Goal: Task Accomplishment & Management: Use online tool/utility

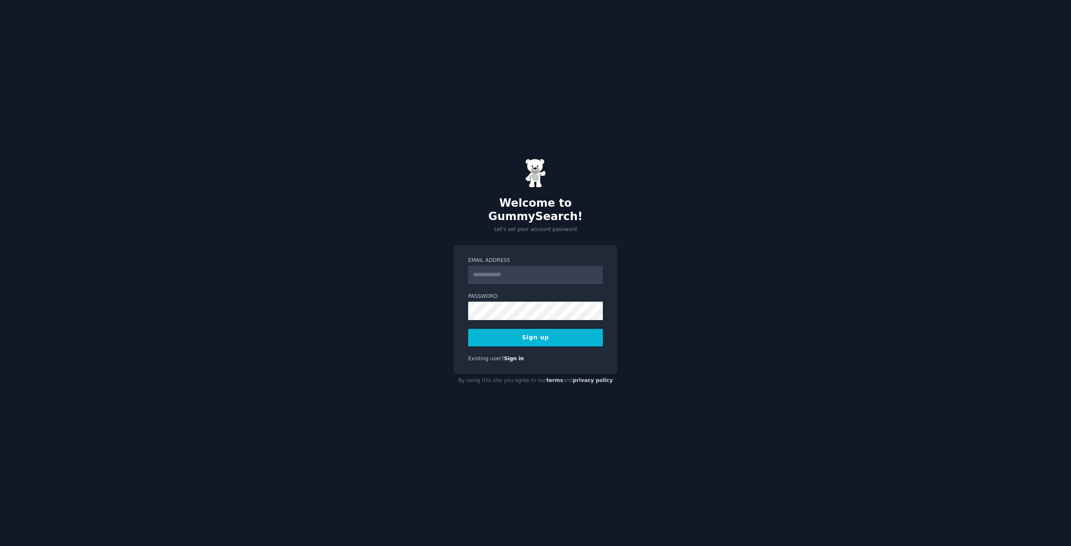
click at [497, 266] on input "Email Address" at bounding box center [535, 275] width 135 height 18
click at [558, 274] on input "**********" at bounding box center [535, 275] width 135 height 18
paste input "email"
type input "**********"
click at [539, 320] on form "**********" at bounding box center [535, 302] width 135 height 90
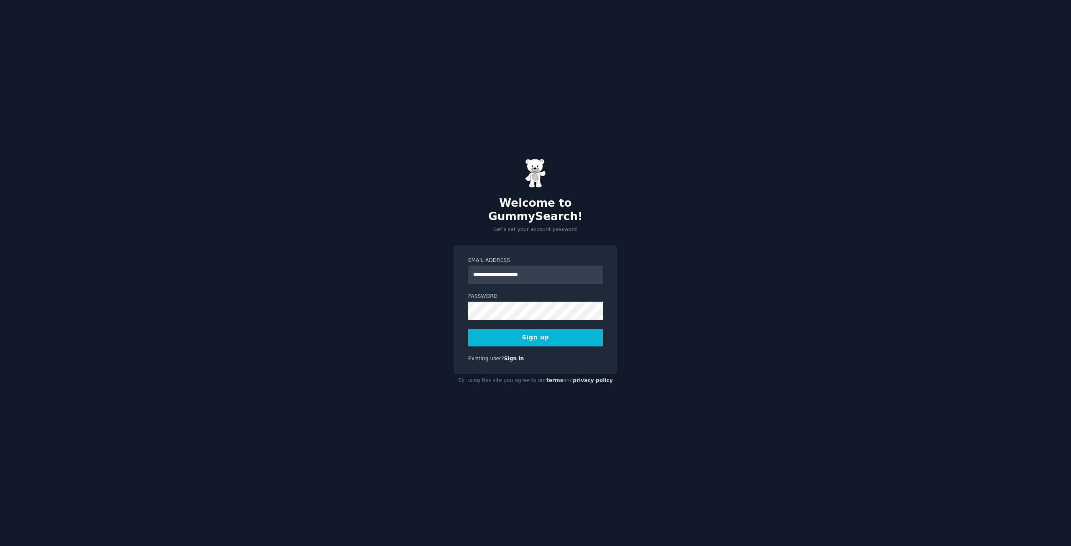
click at [540, 329] on button "Sign up" at bounding box center [535, 338] width 135 height 18
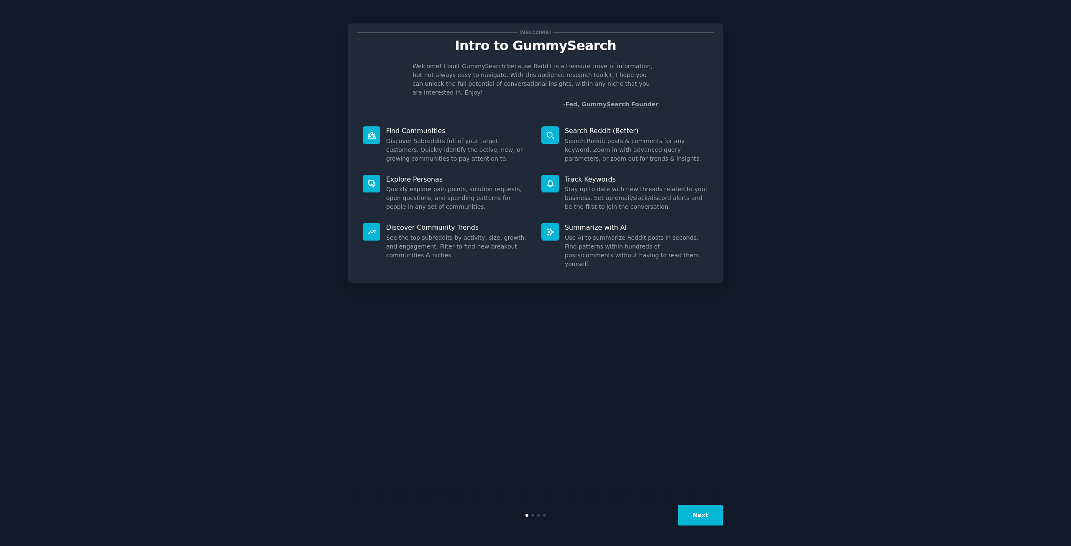
click at [697, 520] on button "Next" at bounding box center [700, 515] width 45 height 20
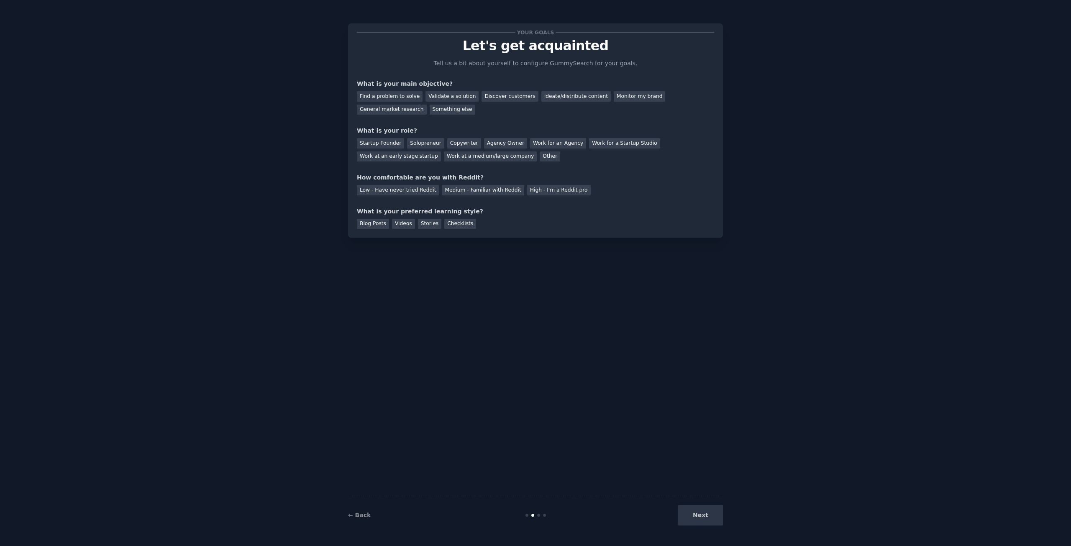
click at [700, 520] on div "Next" at bounding box center [660, 515] width 125 height 20
click at [406, 95] on div "Find a problem to solve" at bounding box center [390, 96] width 66 height 10
click at [428, 143] on div "Solopreneur" at bounding box center [425, 143] width 37 height 10
click at [406, 192] on div "Low - Have never tried Reddit" at bounding box center [398, 190] width 82 height 10
click at [408, 224] on div "Videos" at bounding box center [403, 224] width 23 height 10
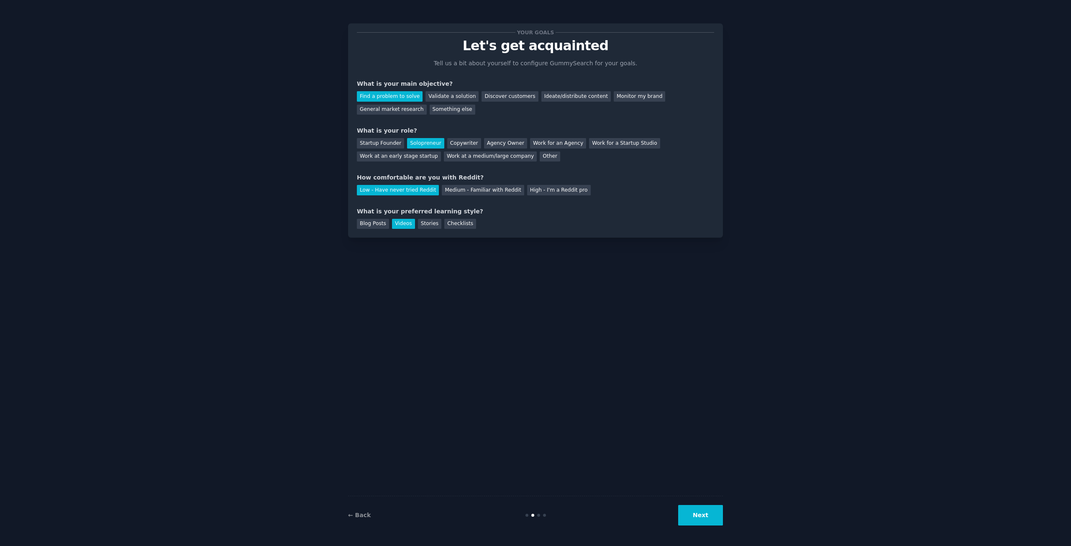
click at [709, 520] on button "Next" at bounding box center [700, 515] width 45 height 20
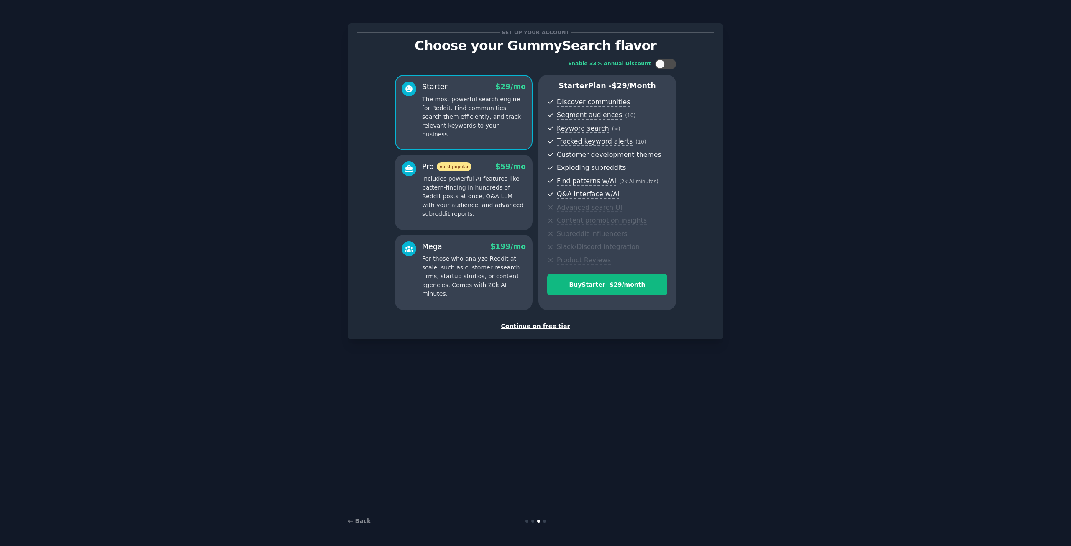
click at [539, 328] on div "Continue on free tier" at bounding box center [535, 326] width 357 height 9
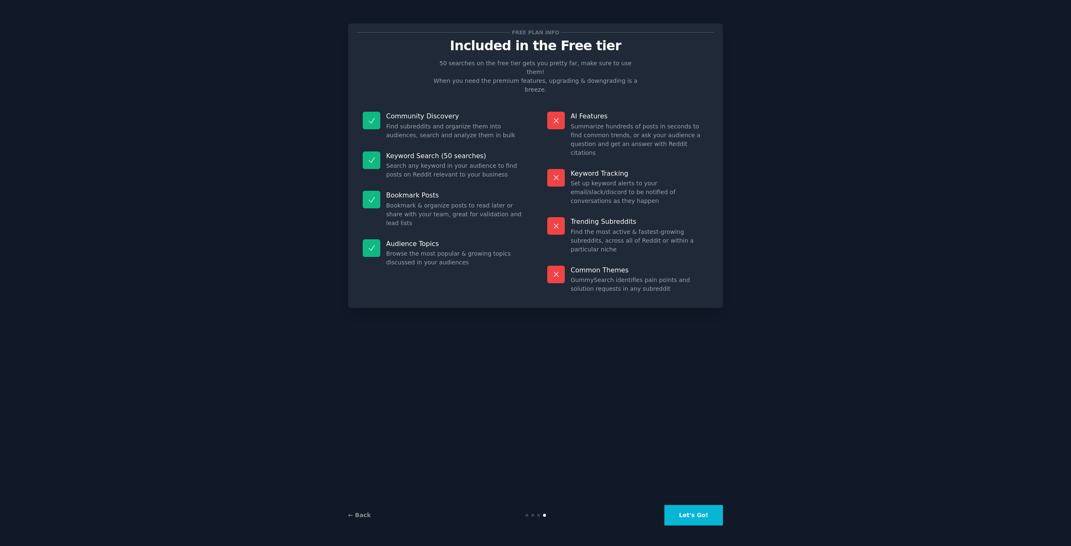
click at [711, 517] on button "Let's Go!" at bounding box center [693, 515] width 59 height 20
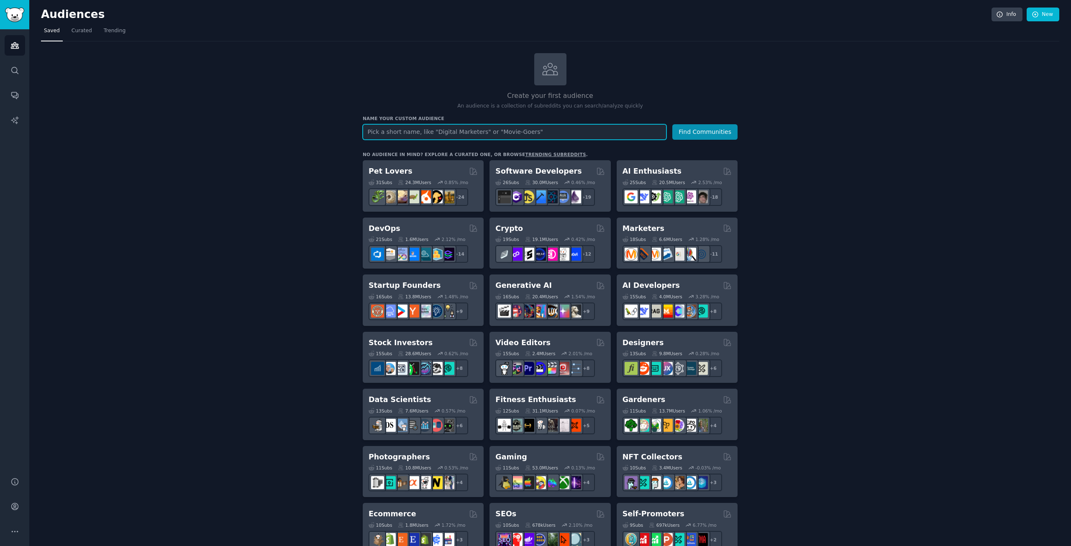
click at [497, 129] on input "text" at bounding box center [515, 131] width 304 height 15
type input "ecommerce"
click at [722, 132] on button "Find Communities" at bounding box center [704, 131] width 65 height 15
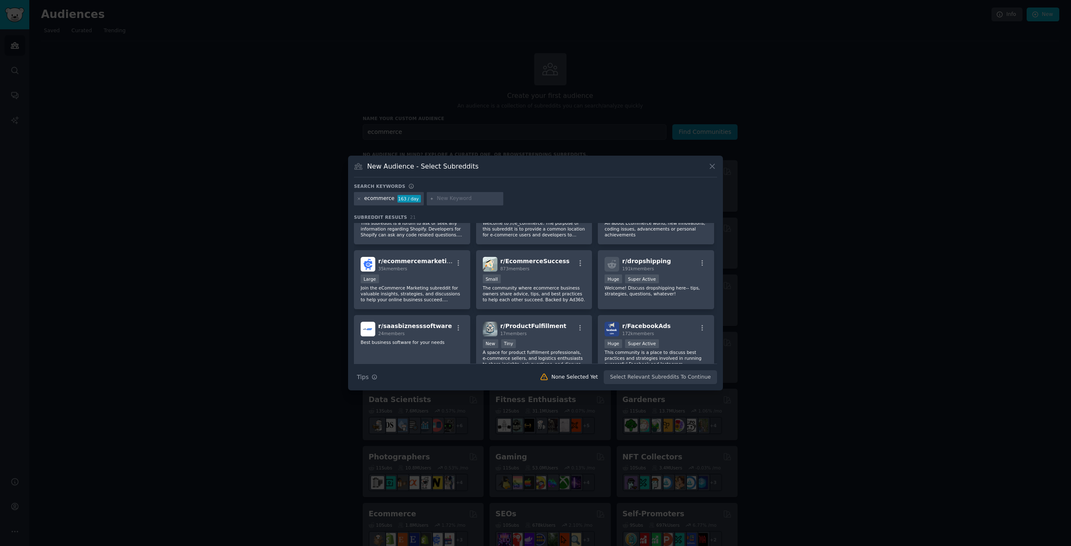
scroll to position [167, 0]
click at [566, 268] on div "r/ EcommerceSuccess 873 members" at bounding box center [534, 263] width 103 height 15
click at [691, 377] on button "Create Audience" at bounding box center [689, 377] width 55 height 14
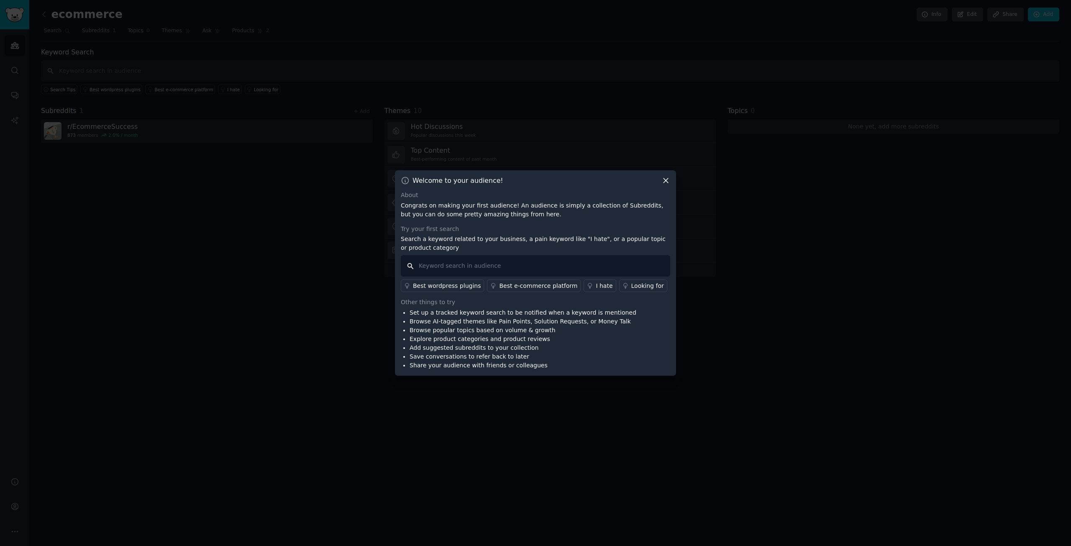
click at [508, 270] on input "text" at bounding box center [535, 265] width 269 height 21
click at [665, 181] on icon at bounding box center [665, 180] width 9 height 9
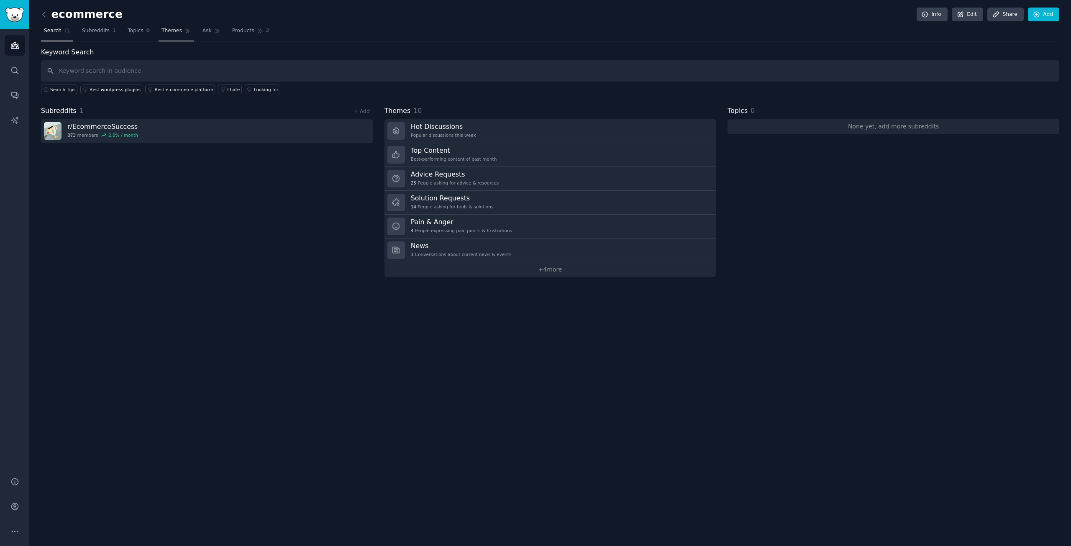
click at [172, 30] on span "Themes" at bounding box center [171, 31] width 20 height 8
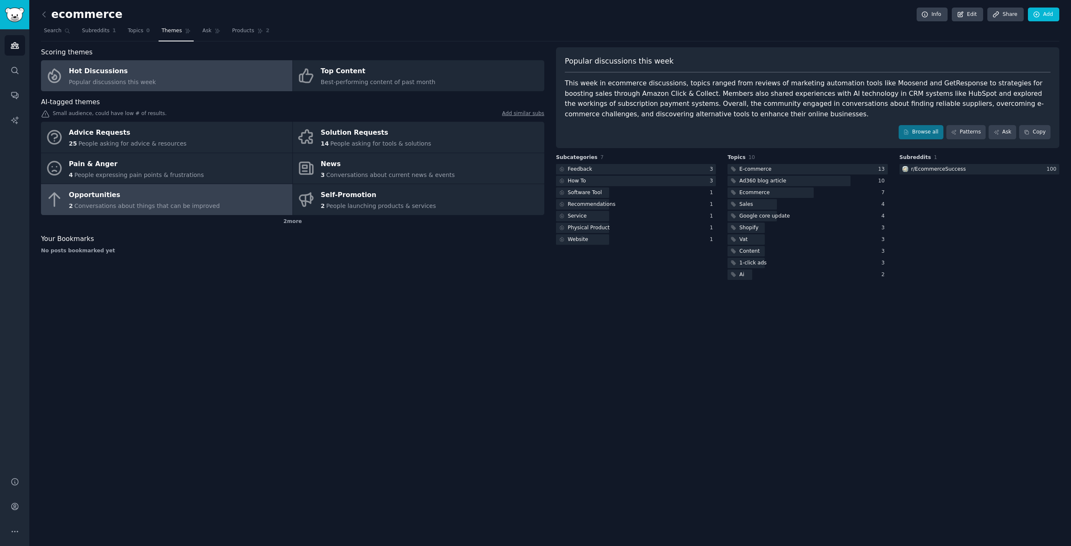
click at [175, 194] on div "Opportunities" at bounding box center [144, 195] width 151 height 13
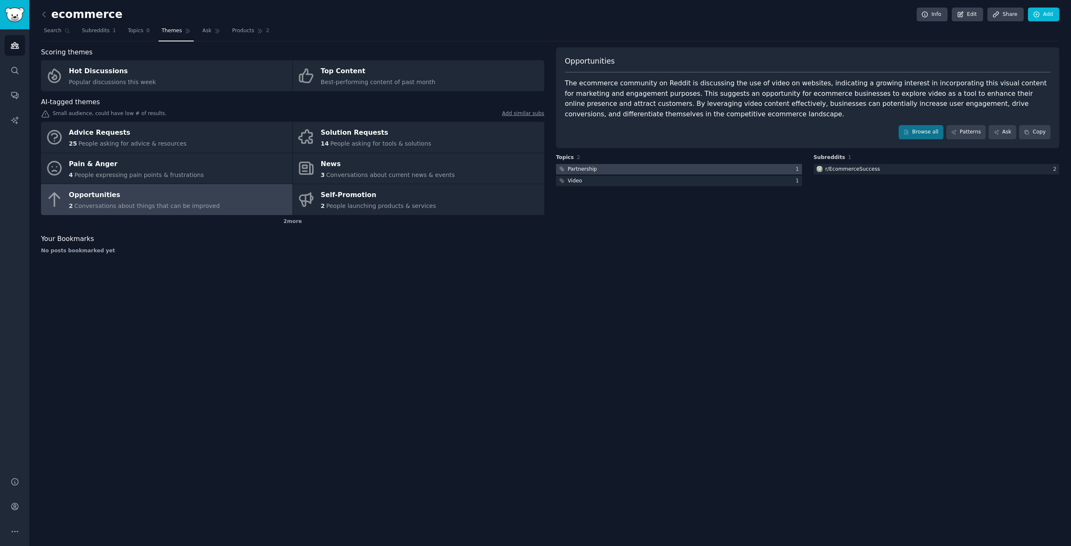
click at [630, 169] on div at bounding box center [679, 169] width 246 height 10
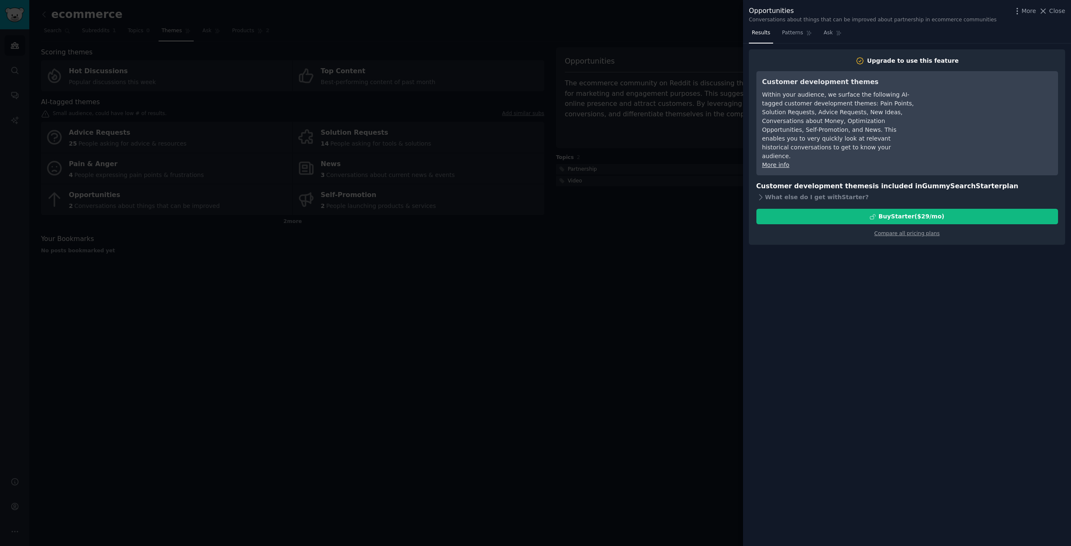
click at [663, 242] on div at bounding box center [535, 273] width 1071 height 546
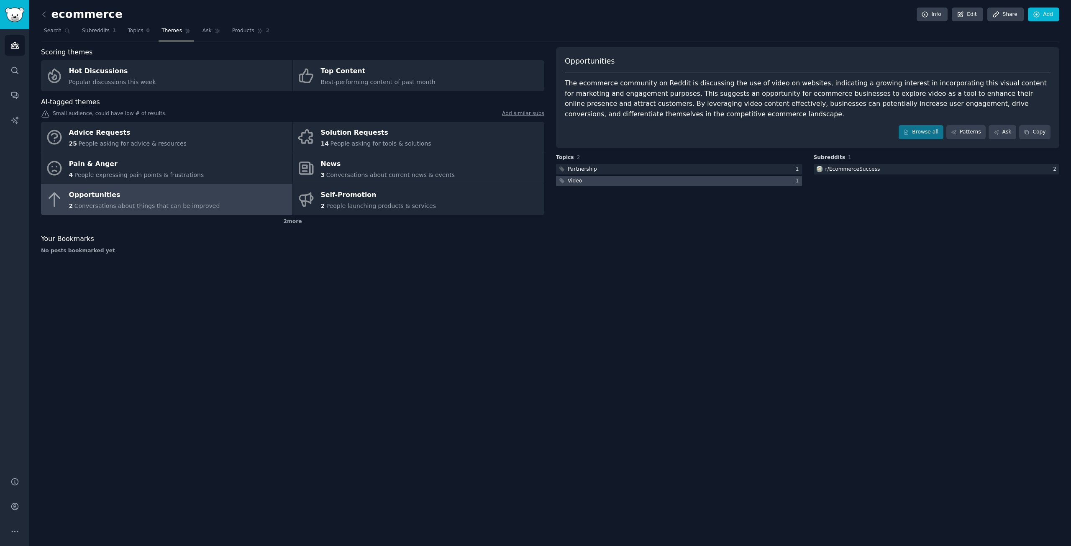
click at [695, 179] on div at bounding box center [679, 181] width 246 height 10
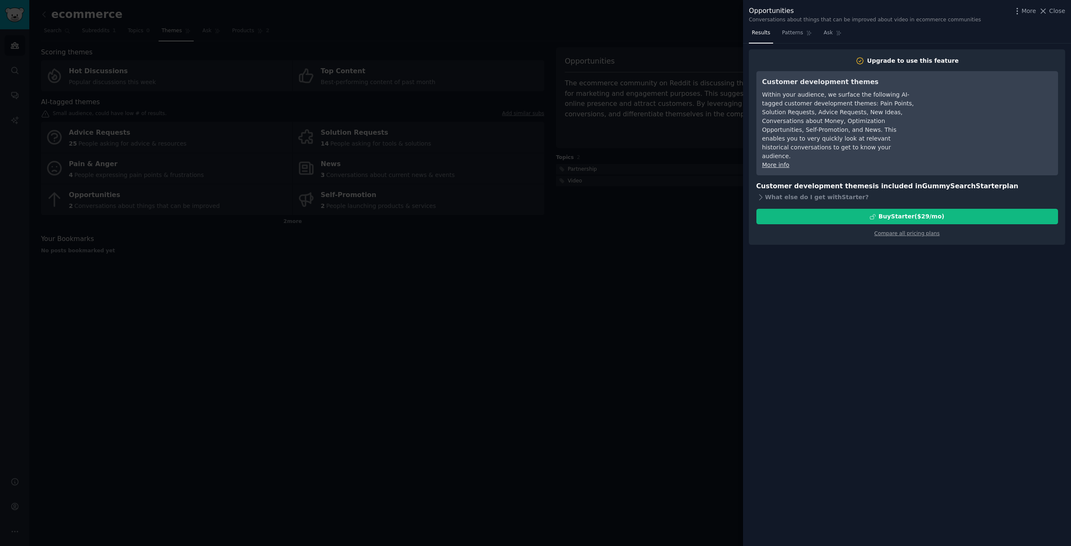
click at [678, 207] on div at bounding box center [535, 273] width 1071 height 546
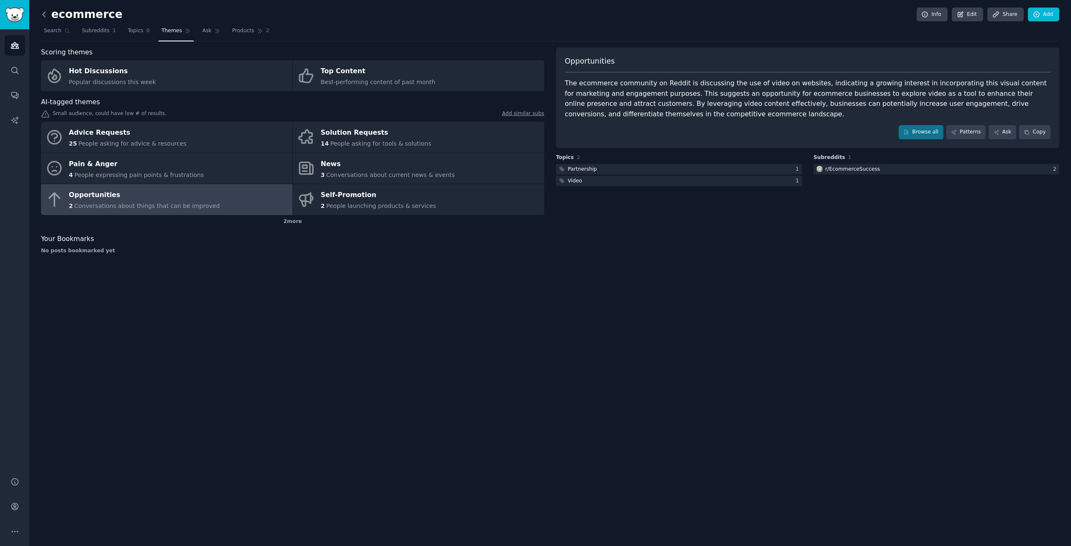
click at [45, 15] on icon at bounding box center [44, 14] width 9 height 9
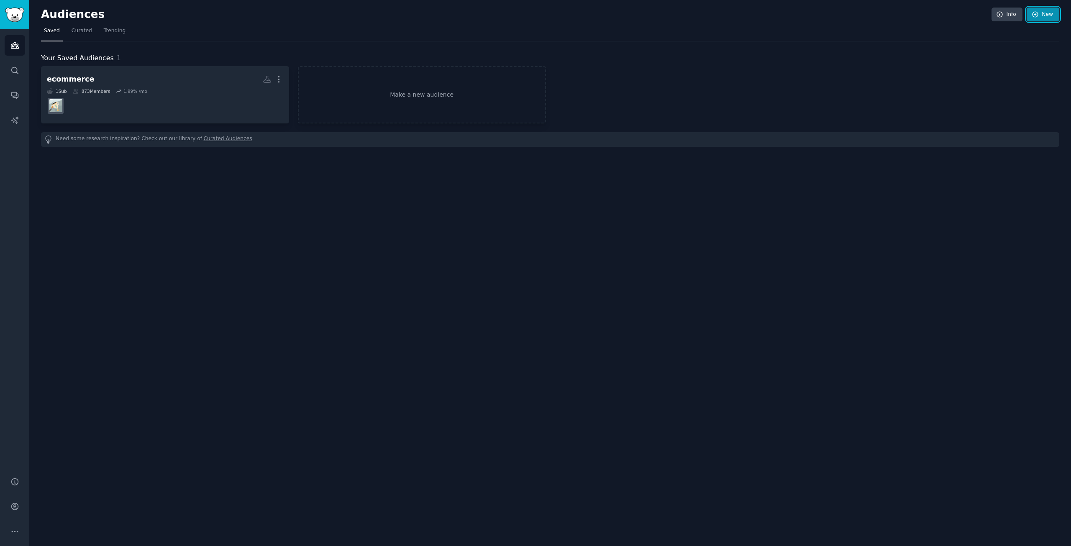
click at [1051, 15] on link "New" at bounding box center [1043, 15] width 33 height 14
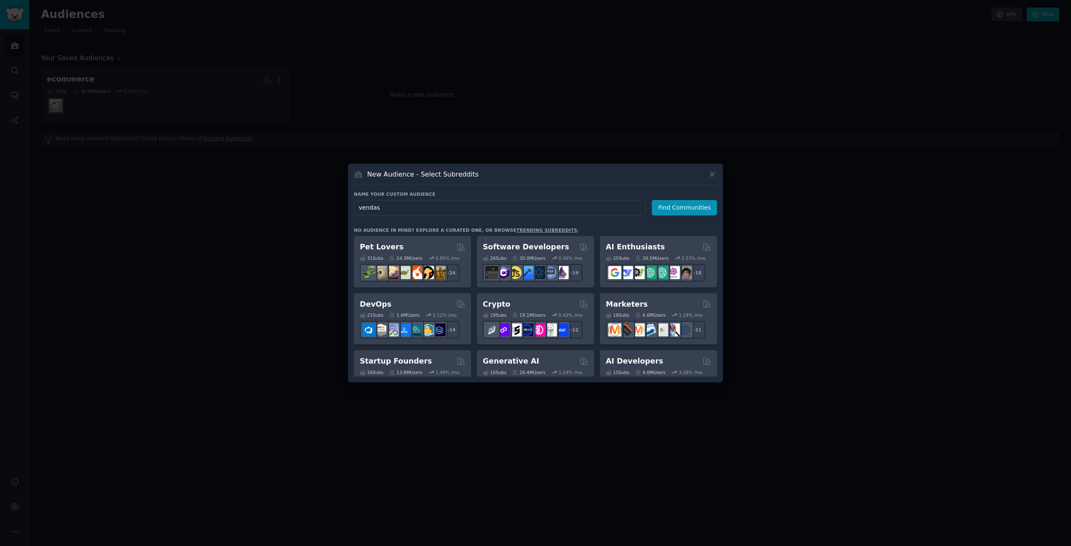
click at [418, 201] on input "vendas" at bounding box center [500, 207] width 292 height 15
click at [417, 206] on input "vendas" at bounding box center [500, 207] width 292 height 15
type input "vendas"
click at [625, 305] on h2 "Marketers" at bounding box center [627, 304] width 42 height 10
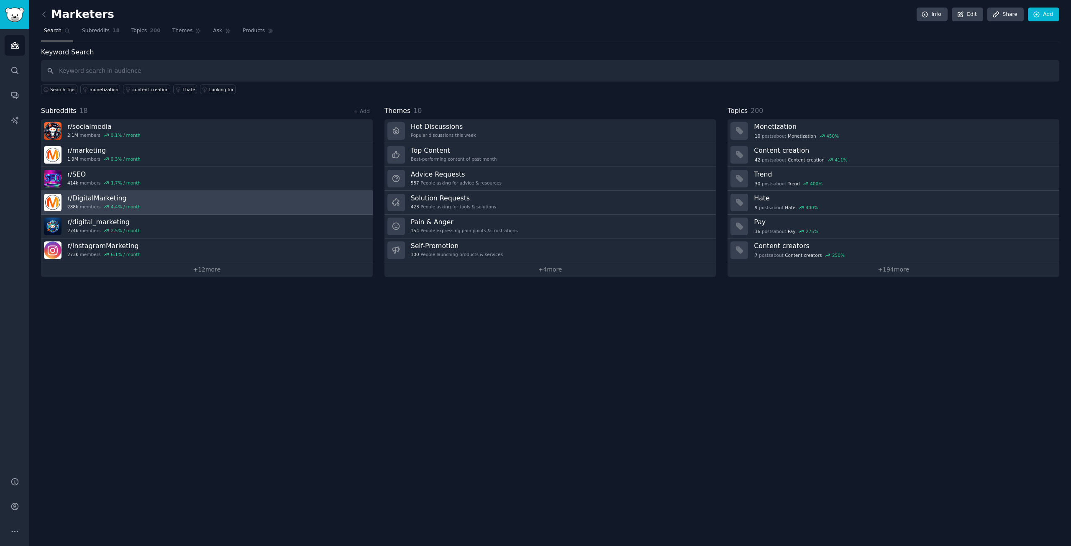
click at [270, 191] on link "r/ DigitalMarketing 288k members 4.4 % / month" at bounding box center [207, 203] width 332 height 24
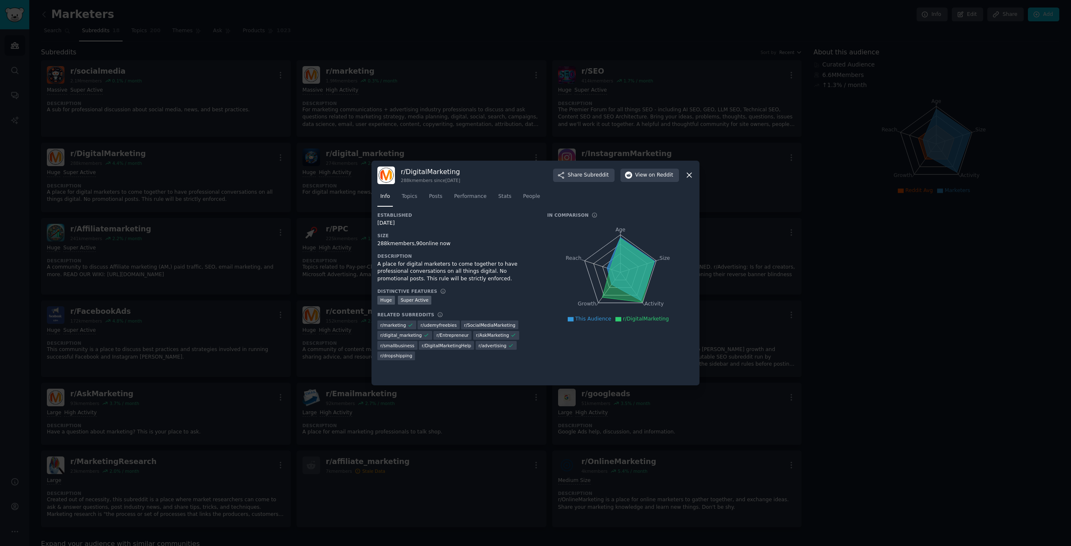
click at [689, 173] on icon at bounding box center [689, 175] width 9 height 9
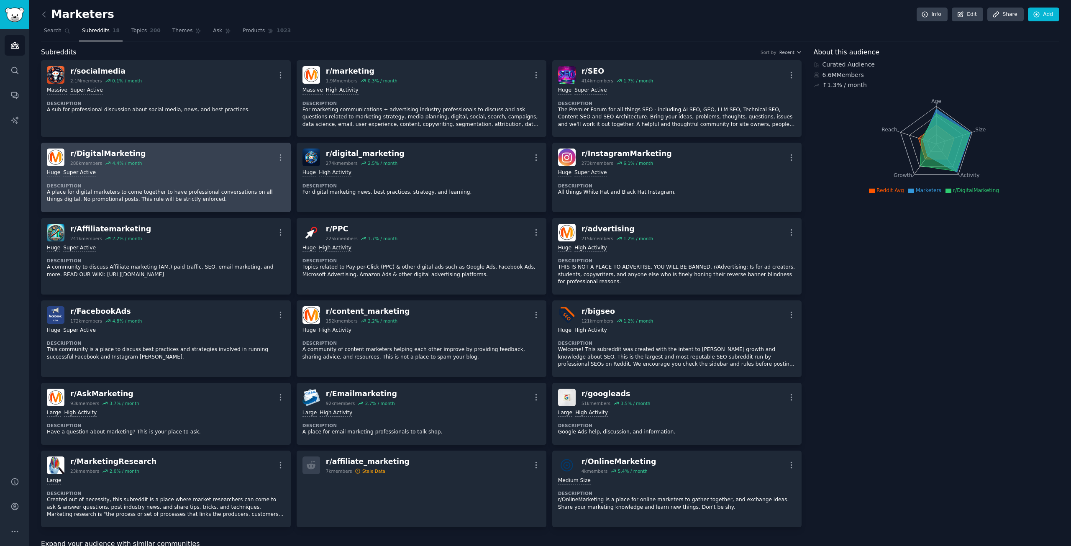
click at [241, 159] on div "r/ DigitalMarketing 288k members 4.4 % / month More" at bounding box center [166, 157] width 238 height 18
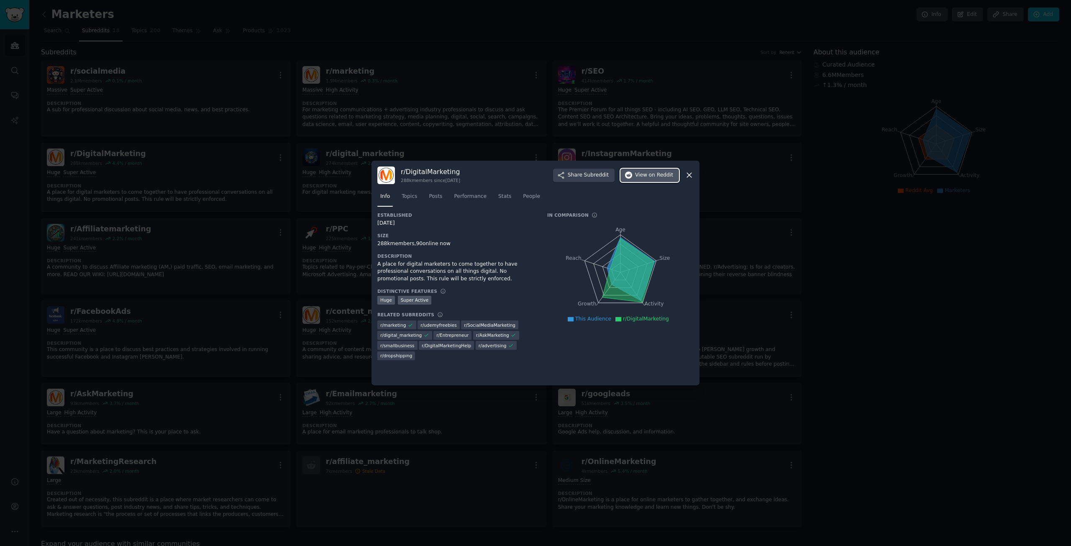
click at [666, 179] on button "View on Reddit" at bounding box center [649, 175] width 59 height 13
click at [410, 197] on span "Topics" at bounding box center [409, 197] width 15 height 8
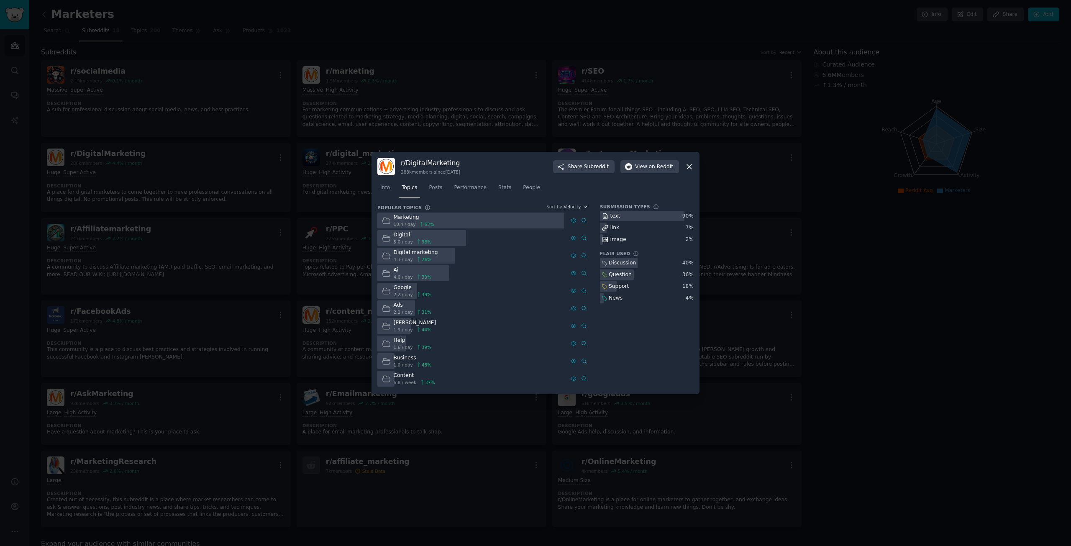
click at [425, 234] on div "Digital" at bounding box center [413, 235] width 38 height 8
click at [458, 192] on link "Performance" at bounding box center [470, 189] width 38 height 17
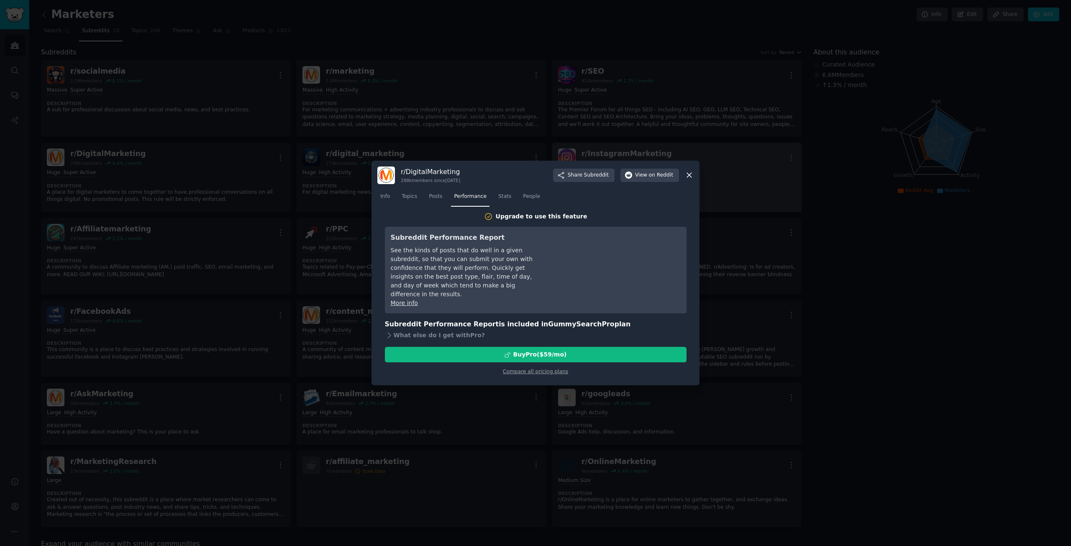
click at [692, 172] on icon at bounding box center [689, 175] width 9 height 9
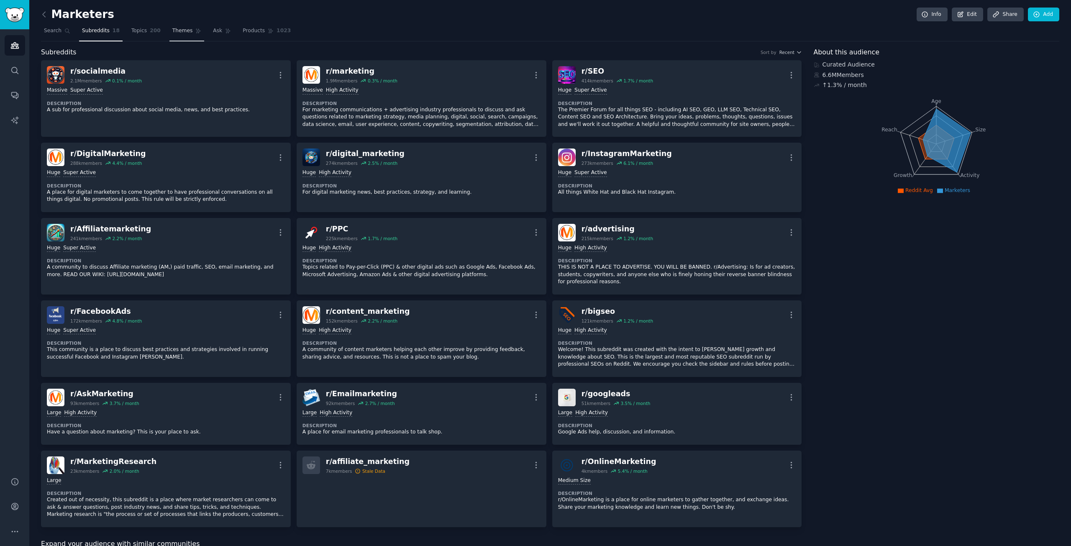
click at [172, 36] on link "Themes" at bounding box center [186, 32] width 35 height 17
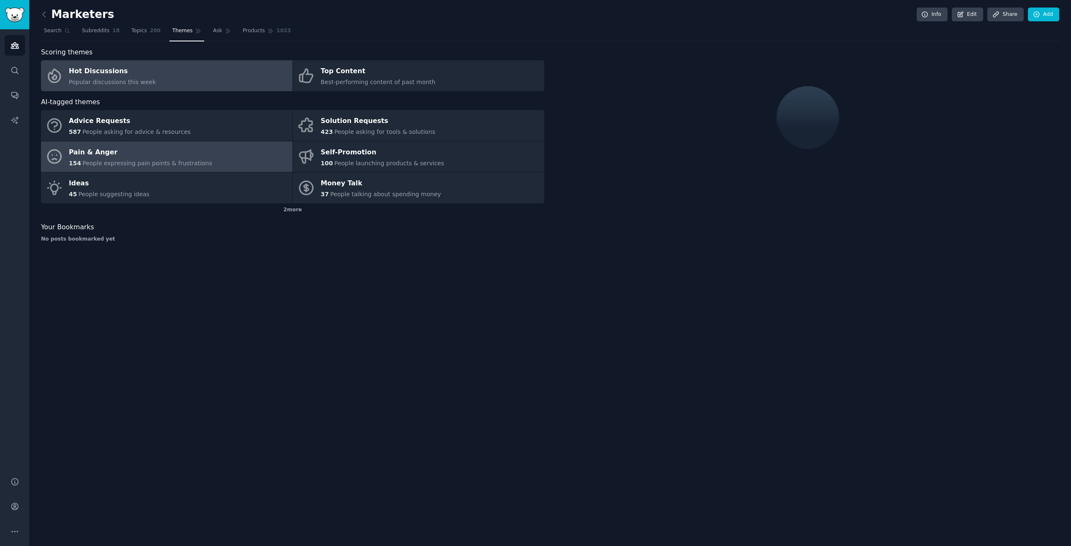
click at [177, 150] on div "Pain & Anger" at bounding box center [140, 152] width 143 height 13
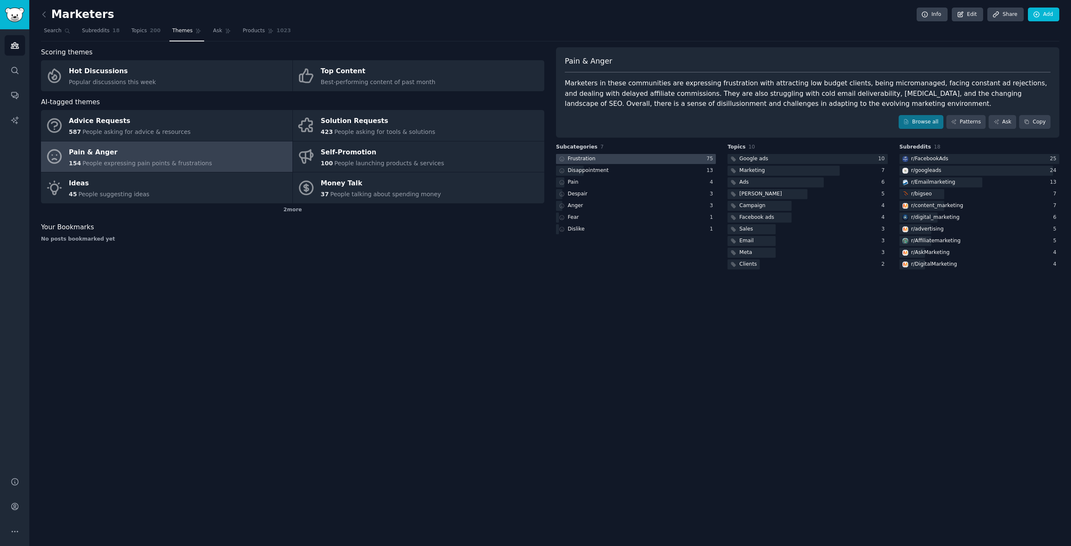
click at [636, 162] on div at bounding box center [636, 159] width 160 height 10
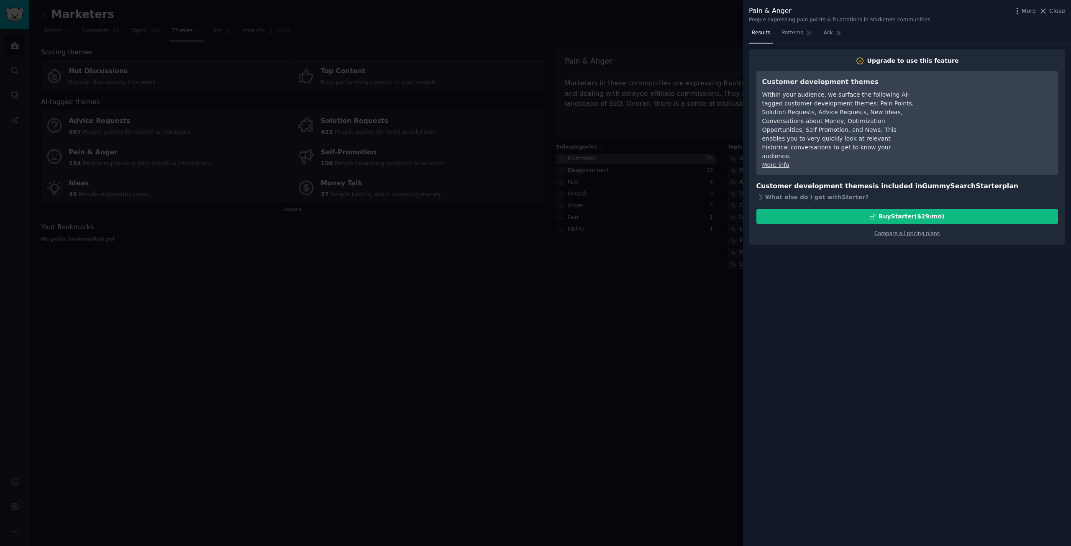
click at [636, 162] on div at bounding box center [535, 273] width 1071 height 546
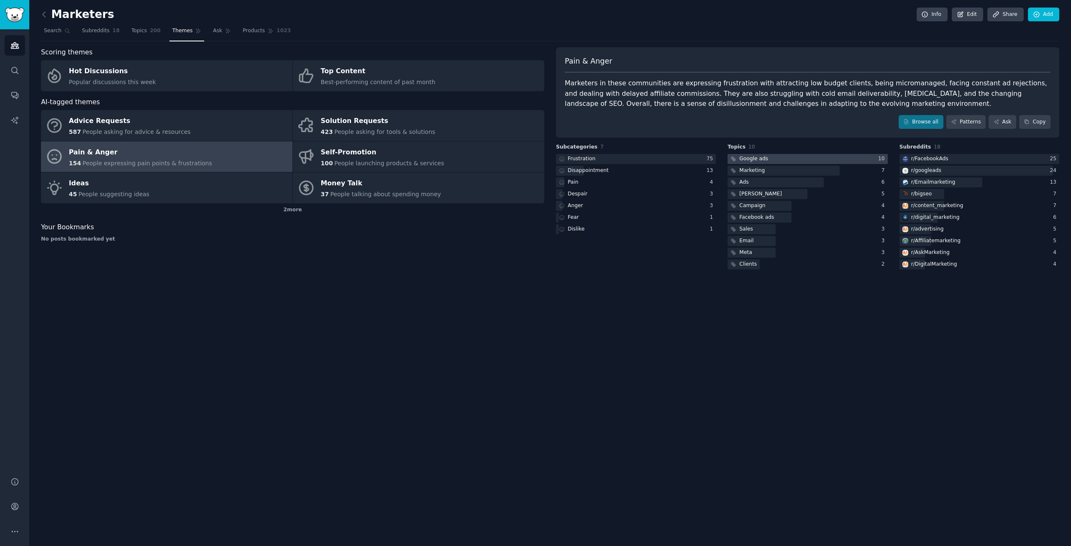
click at [763, 159] on div "Google ads" at bounding box center [753, 159] width 29 height 8
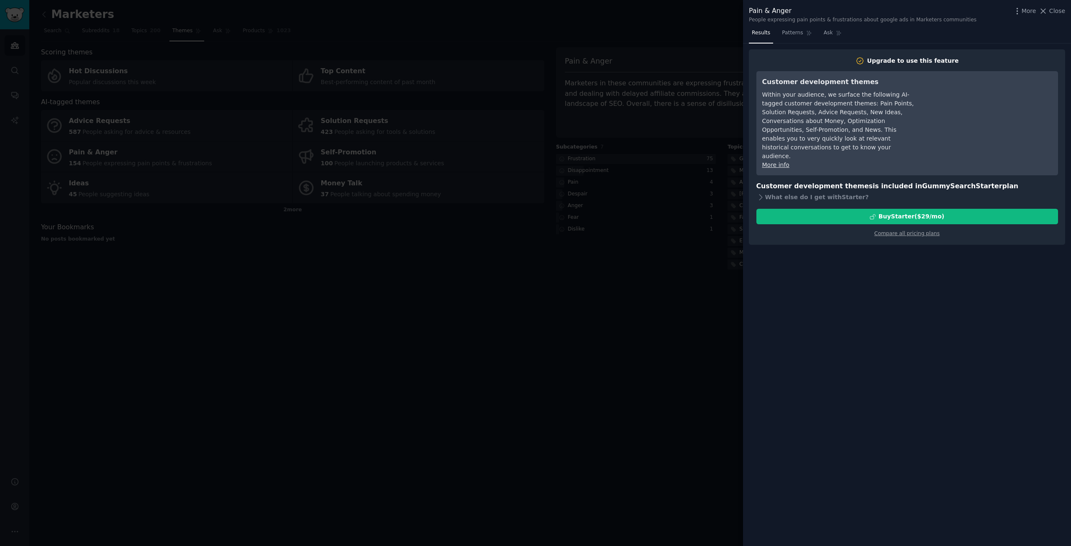
click at [694, 184] on div at bounding box center [535, 273] width 1071 height 546
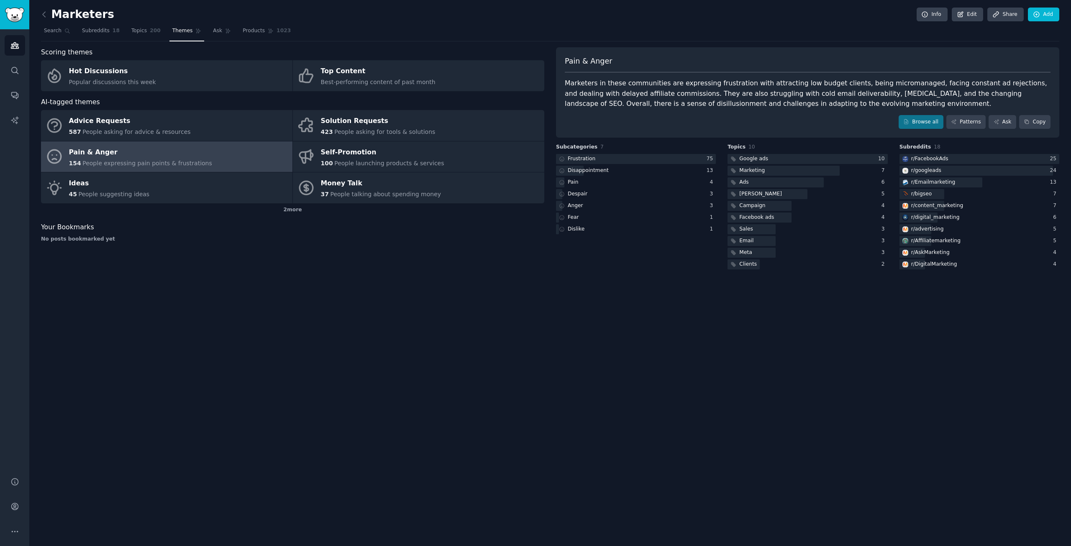
click at [40, 13] on div "Marketers Info Edit Share Add Search Subreddits 18 Topics 200 Themes Ask Produc…" at bounding box center [550, 273] width 1042 height 546
click at [44, 13] on icon at bounding box center [44, 14] width 9 height 9
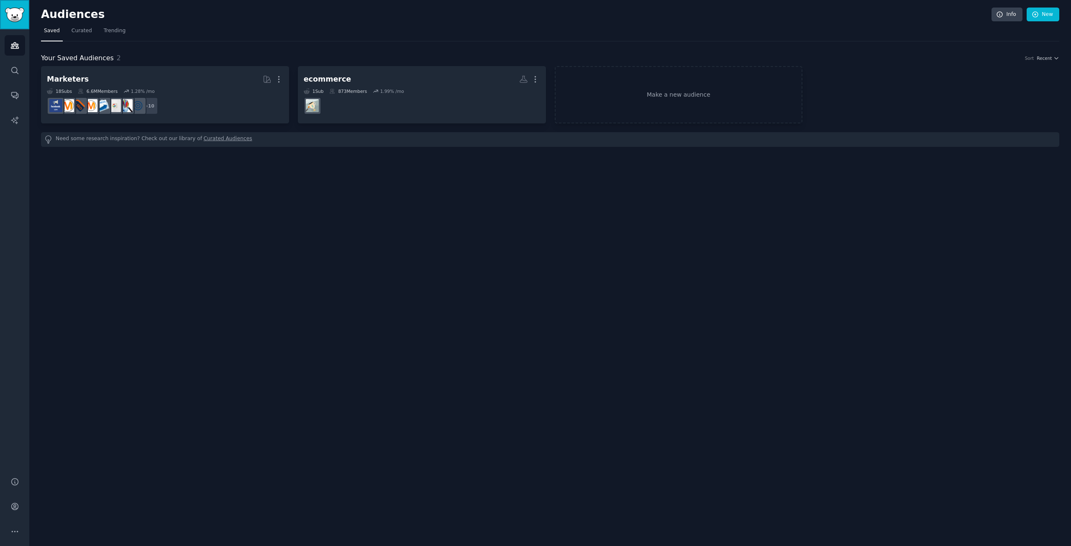
click at [20, 14] on img "Sidebar" at bounding box center [14, 15] width 19 height 15
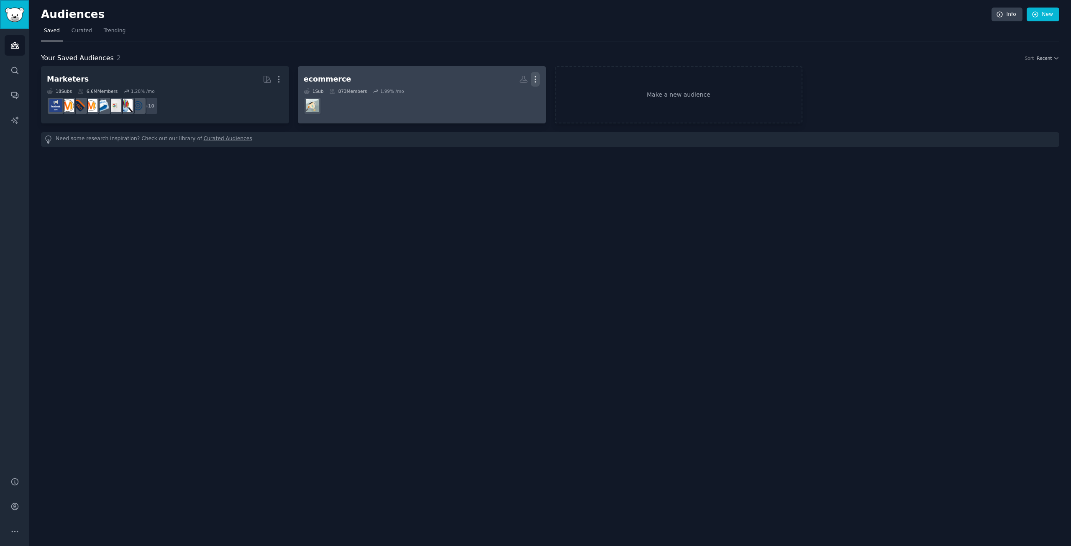
click at [534, 75] on icon "button" at bounding box center [535, 79] width 9 height 9
click at [517, 101] on p "Delete" at bounding box center [512, 96] width 19 height 9
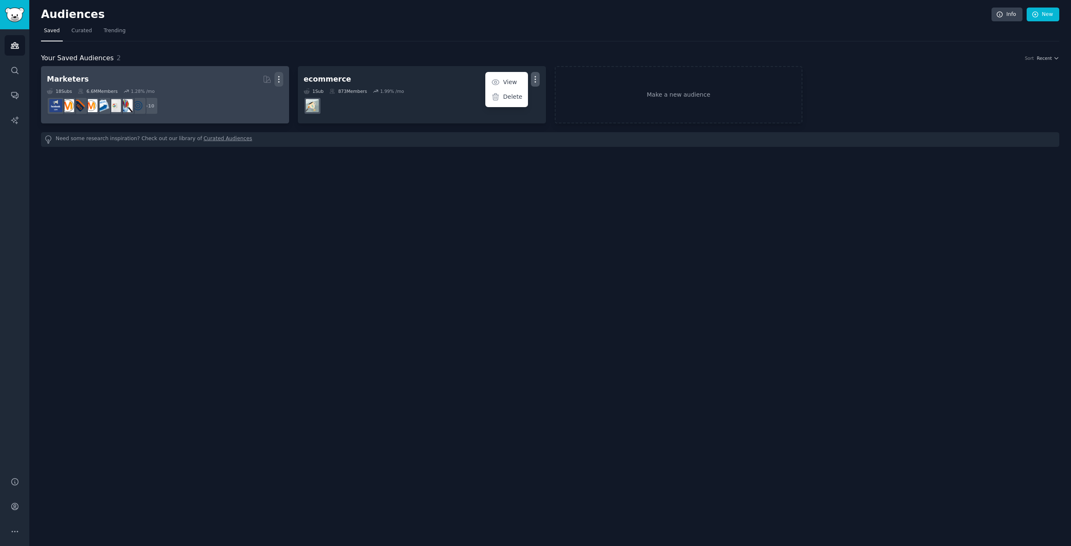
click at [278, 77] on icon "button" at bounding box center [278, 80] width 1 height 6
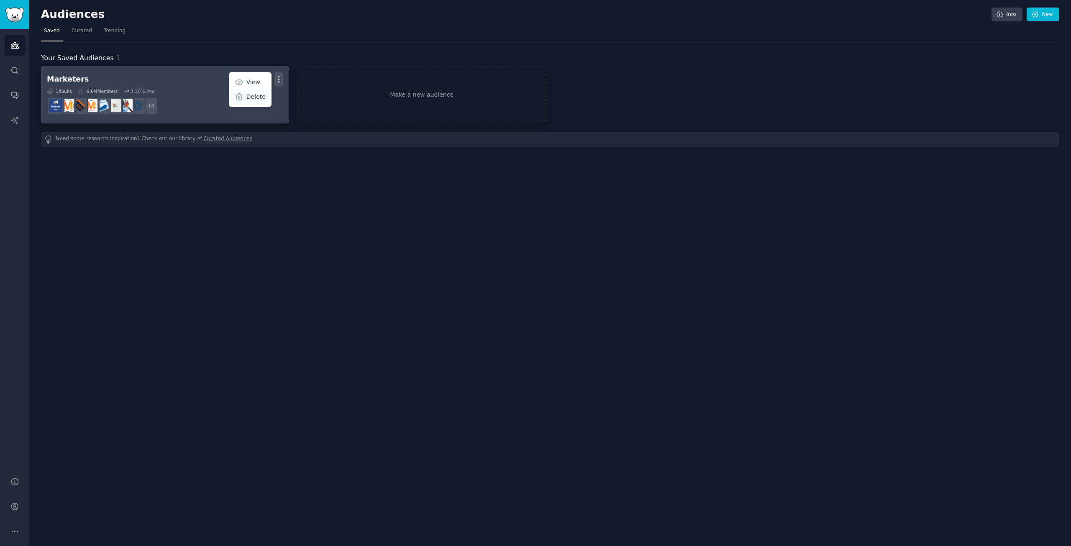
click at [259, 102] on div "Delete" at bounding box center [250, 97] width 40 height 18
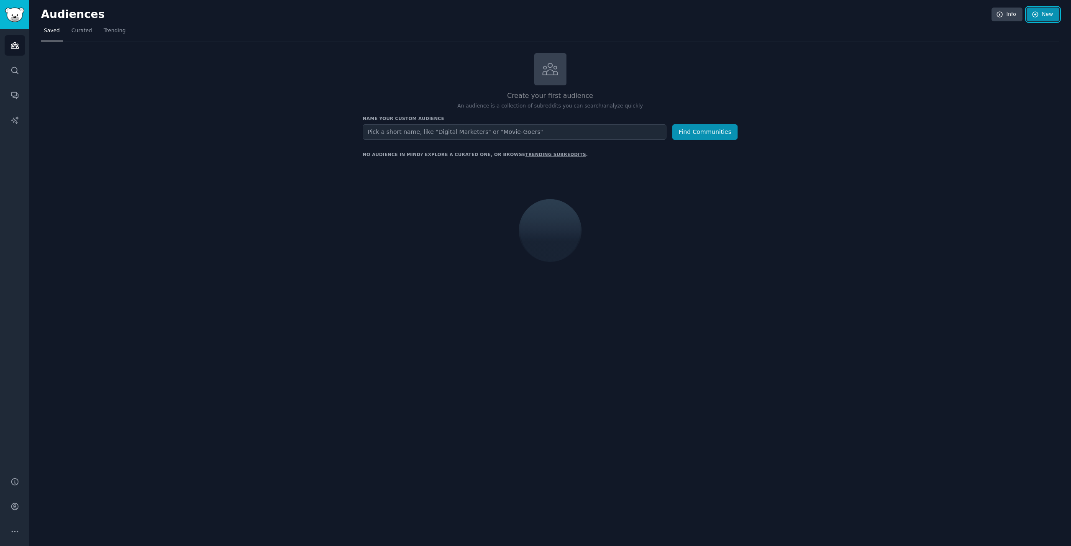
click at [1044, 11] on link "New" at bounding box center [1043, 15] width 33 height 14
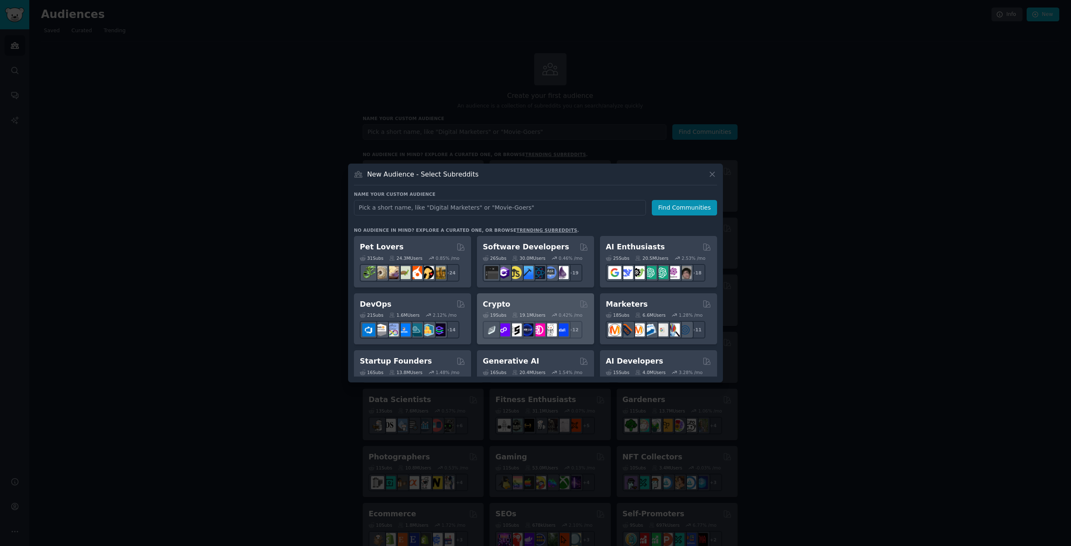
click at [555, 311] on div "19 Sub s 19.1M Users 0.42 % /mo r/CryptoNews + 12" at bounding box center [535, 323] width 105 height 29
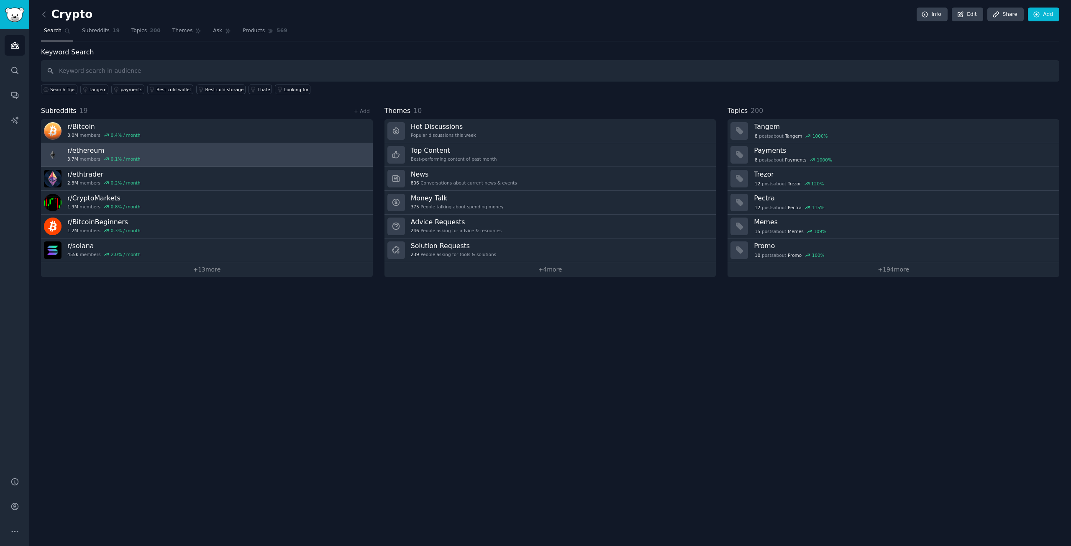
click at [181, 146] on link "r/ ethereum 3.7M members 0.1 % / month" at bounding box center [207, 155] width 332 height 24
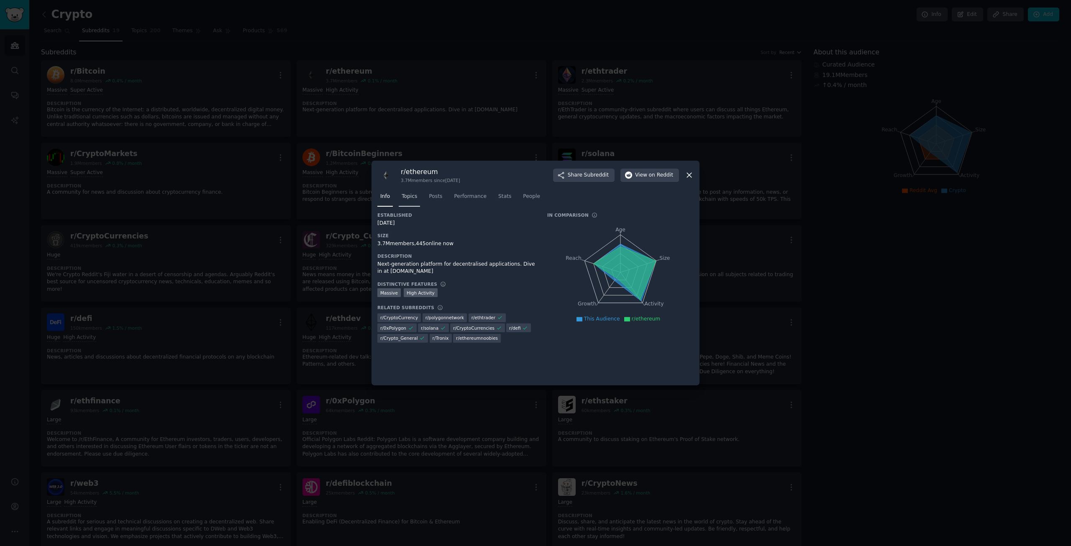
click at [418, 199] on link "Topics" at bounding box center [409, 198] width 21 height 17
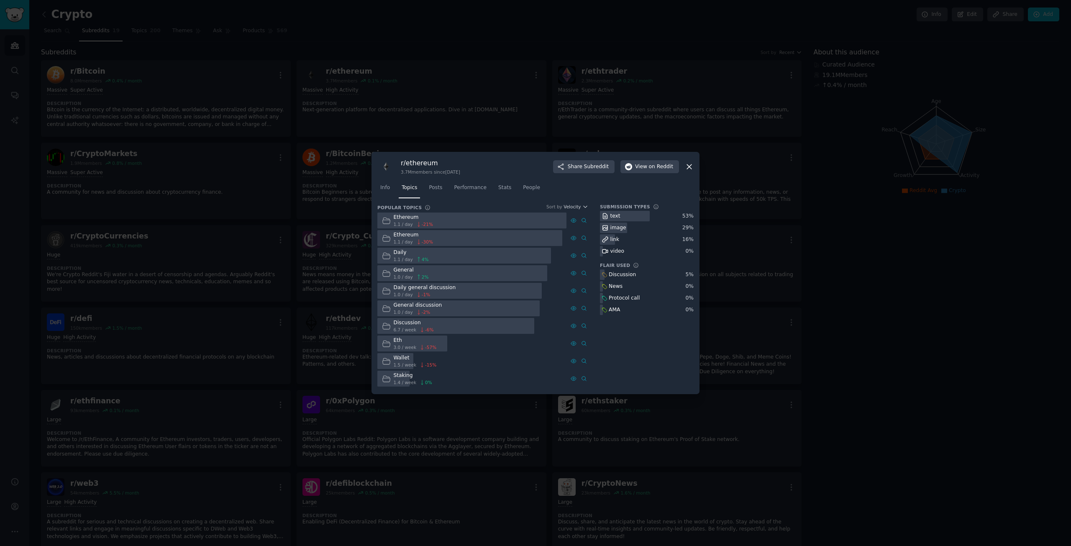
click at [694, 166] on div "r/ ethereum 3.7M members since [DATE] Share Subreddit View on Reddit Info Topic…" at bounding box center [535, 273] width 328 height 242
click at [691, 162] on icon at bounding box center [689, 166] width 9 height 9
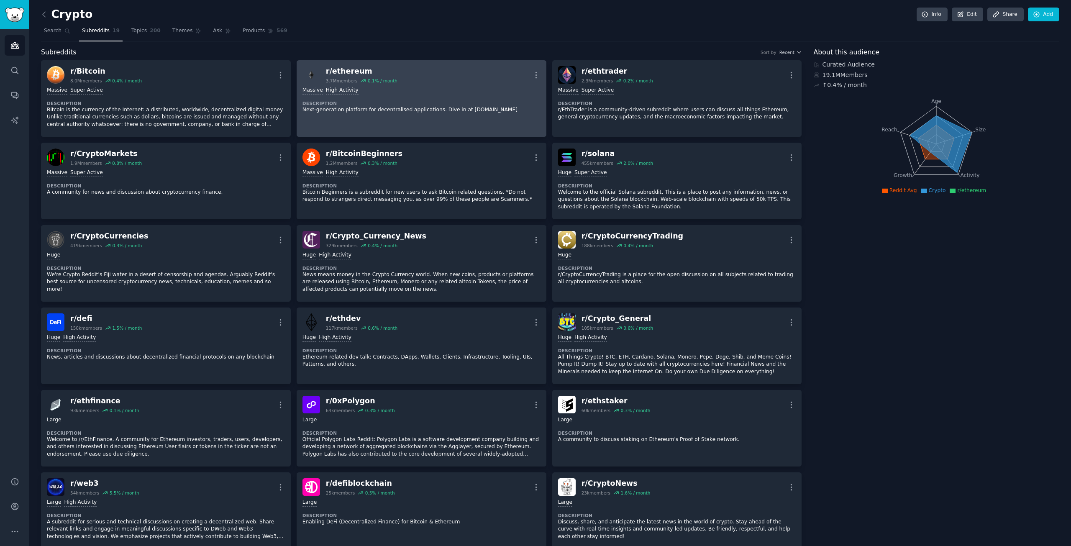
click at [389, 95] on div "Massive High Activity Description Next-generation platform for decentralised ap…" at bounding box center [421, 100] width 238 height 33
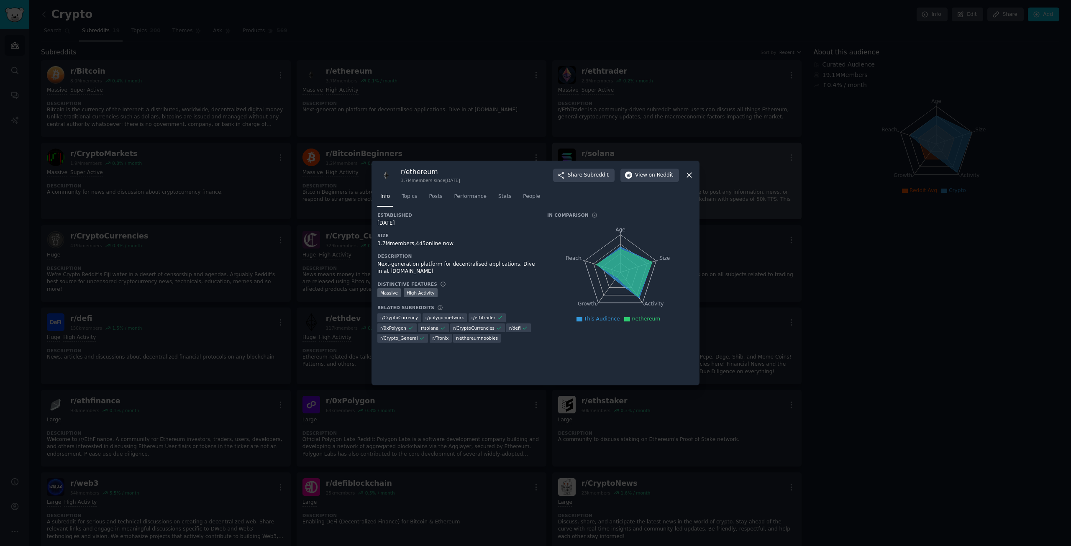
click at [691, 172] on icon at bounding box center [689, 175] width 9 height 9
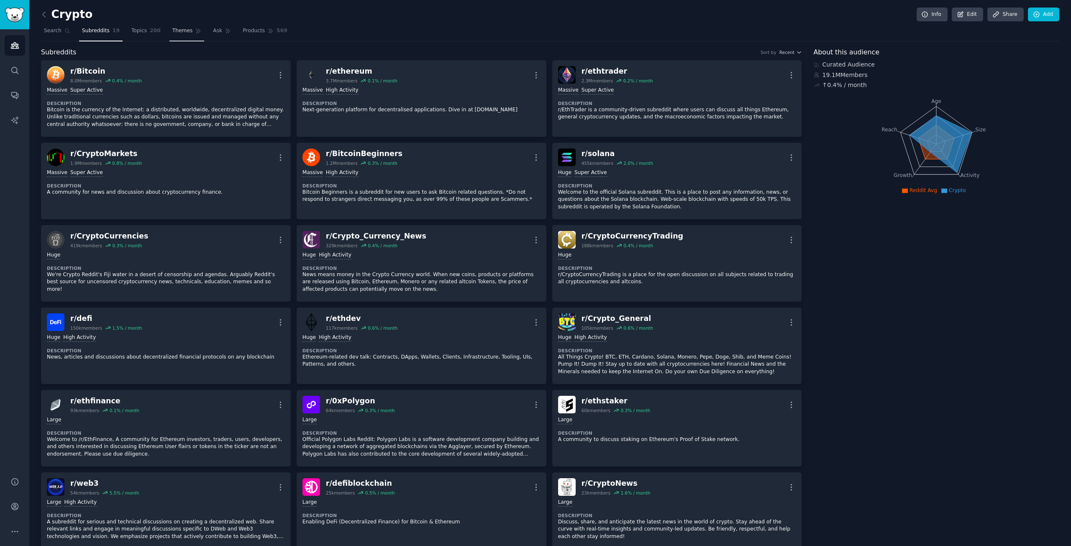
click at [172, 32] on span "Themes" at bounding box center [182, 31] width 20 height 8
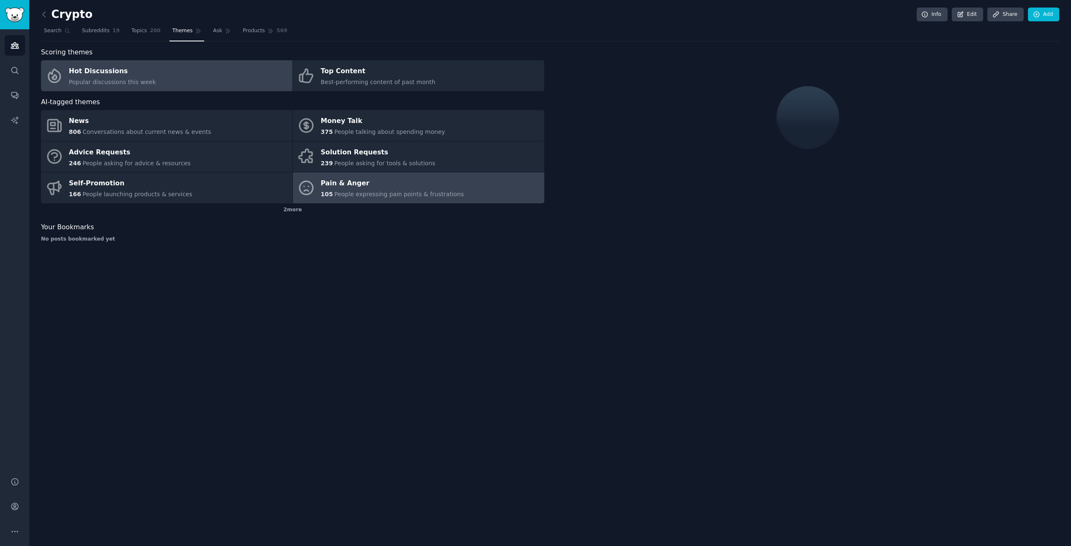
click at [381, 192] on span "People expressing pain points & frustrations" at bounding box center [399, 194] width 130 height 7
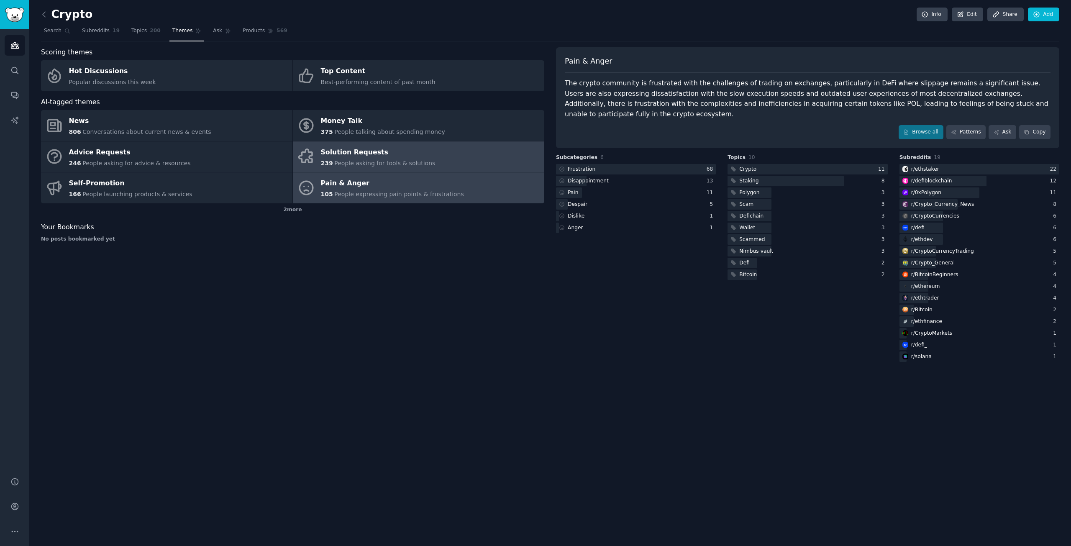
click at [471, 159] on link "Solution Requests 239 People asking for tools & solutions" at bounding box center [418, 156] width 251 height 31
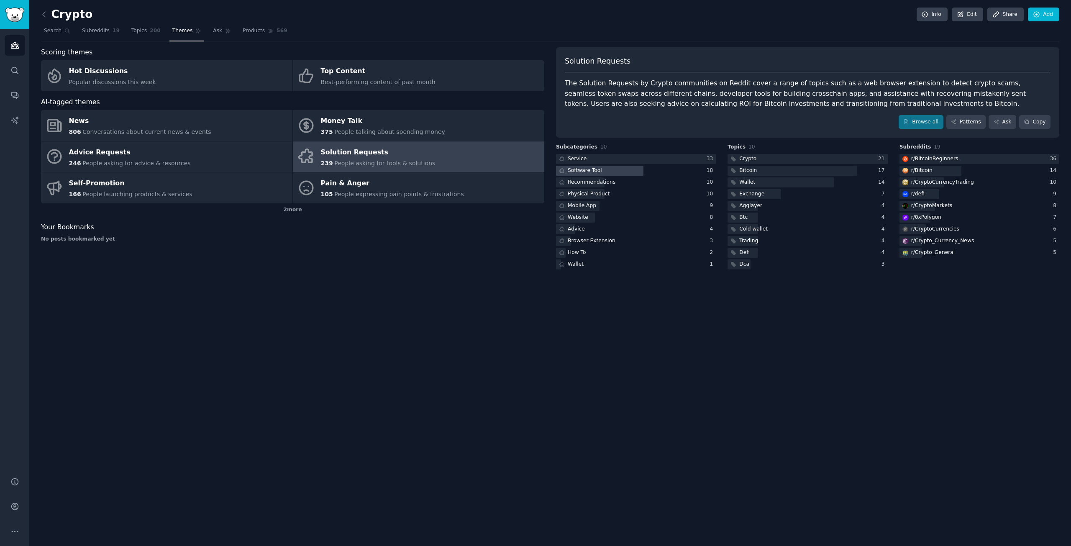
click at [586, 172] on div "Software Tool" at bounding box center [585, 171] width 34 height 8
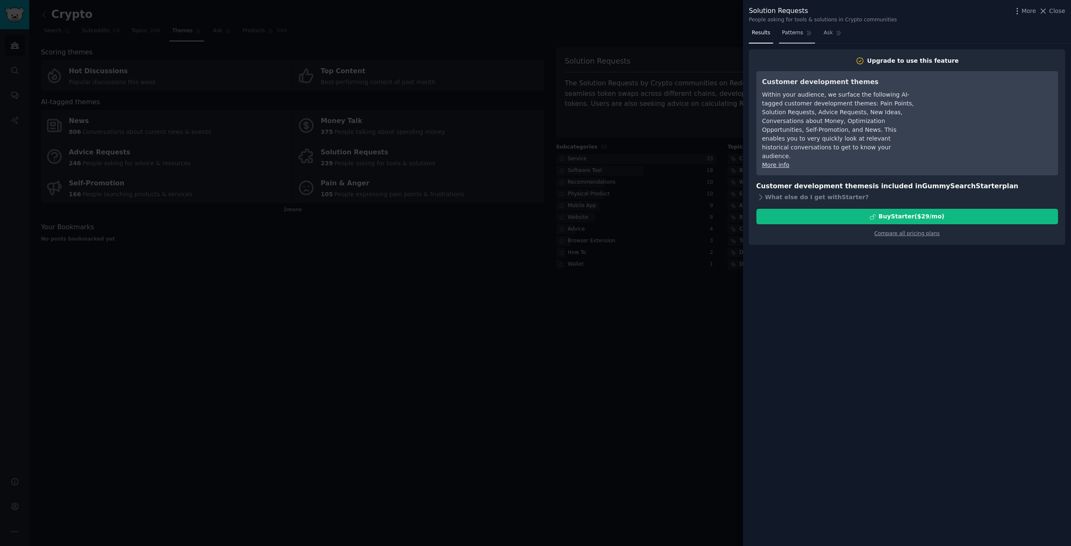
click at [796, 28] on link "Patterns" at bounding box center [797, 34] width 36 height 17
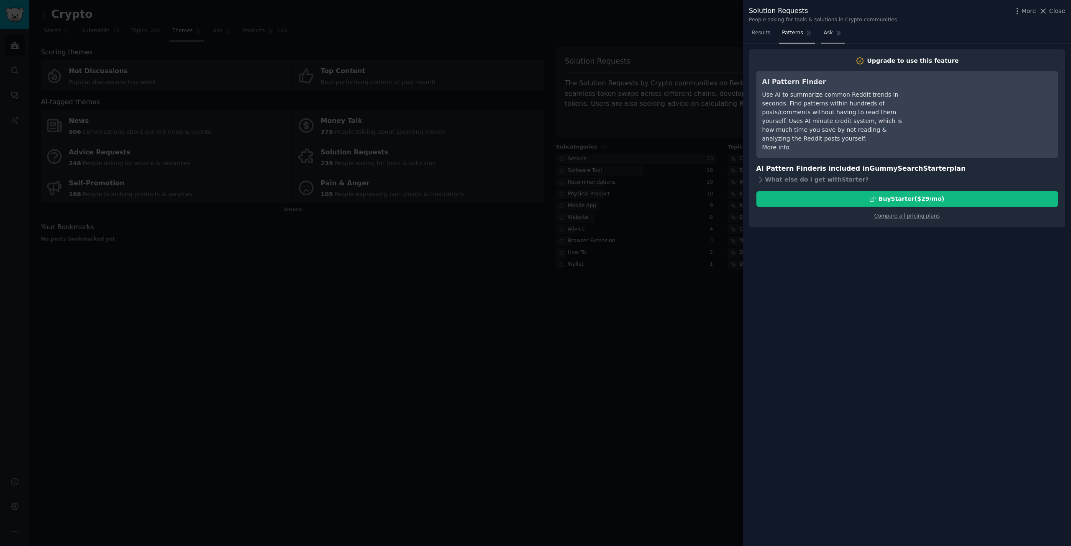
click at [828, 30] on link "Ask" at bounding box center [833, 34] width 24 height 17
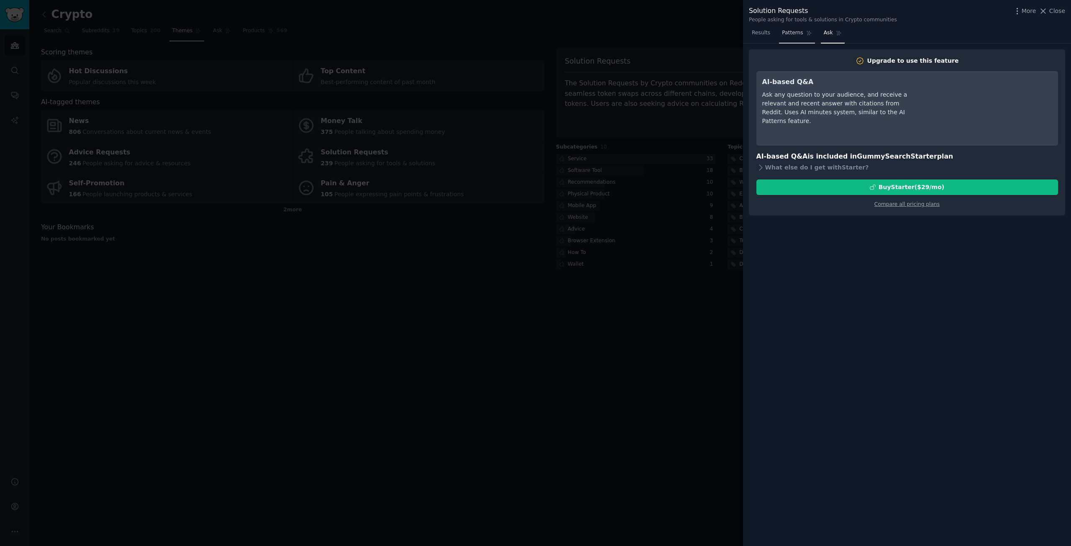
click at [789, 32] on span "Patterns" at bounding box center [792, 33] width 21 height 8
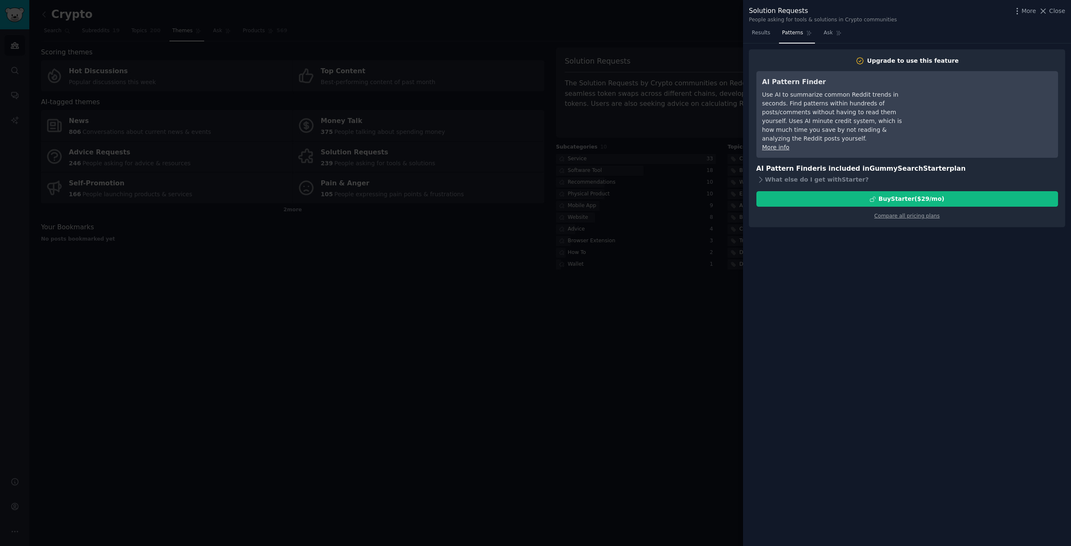
click at [516, 250] on div at bounding box center [535, 273] width 1071 height 546
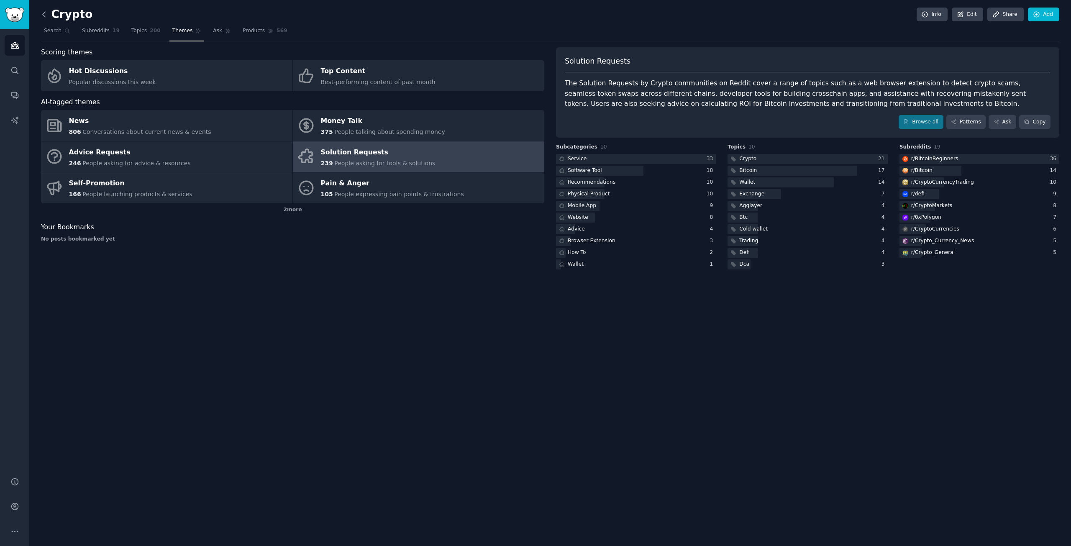
click at [47, 15] on icon at bounding box center [44, 14] width 9 height 9
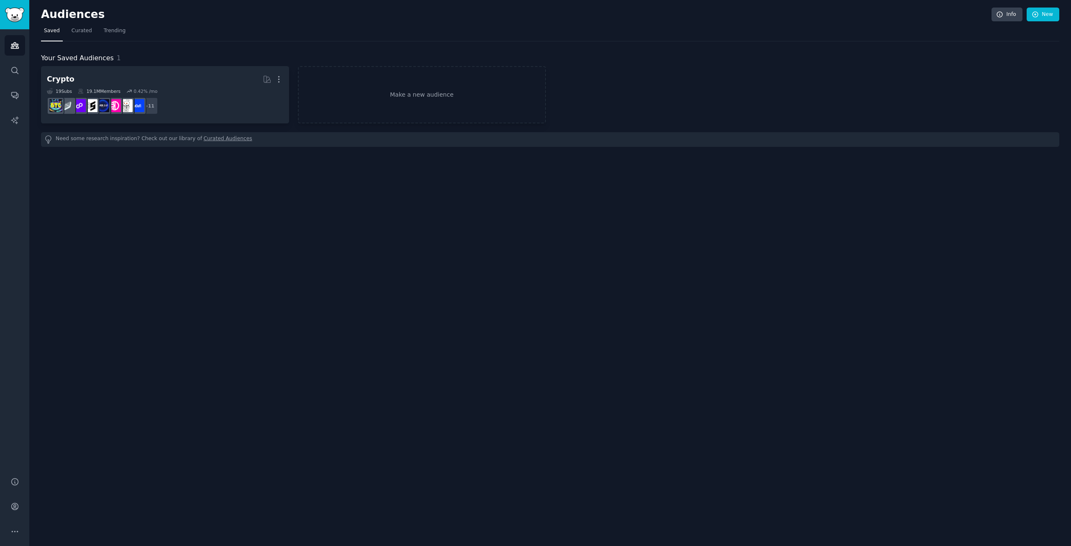
click at [41, 14] on h2 "Audiences" at bounding box center [516, 14] width 950 height 13
click at [14, 17] on img "Sidebar" at bounding box center [14, 15] width 19 height 15
click at [23, 19] on img "Sidebar" at bounding box center [14, 15] width 19 height 15
click at [18, 47] on icon "Sidebar" at bounding box center [15, 46] width 8 height 6
click at [9, 8] on img "Sidebar" at bounding box center [14, 15] width 19 height 15
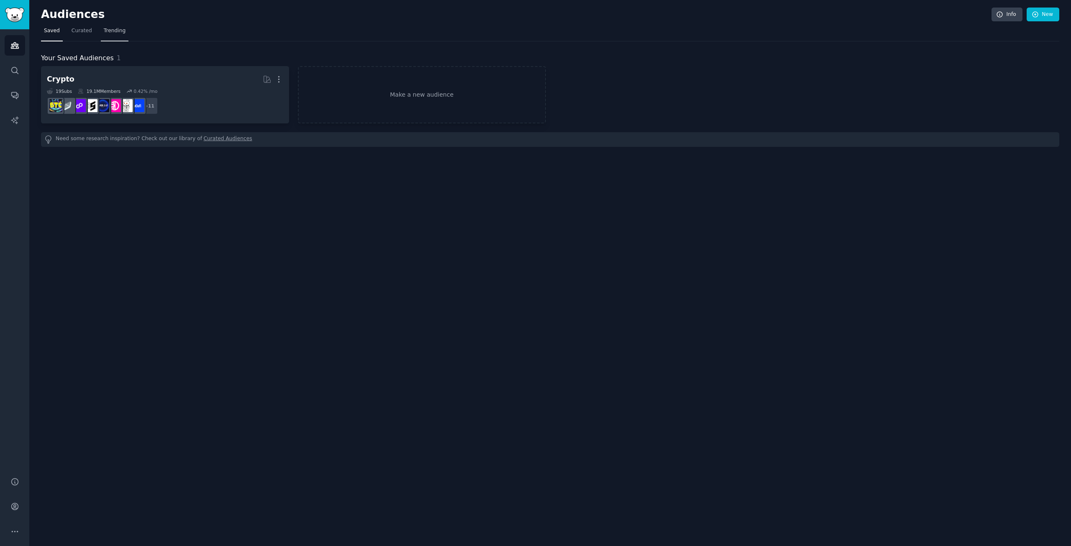
click at [111, 32] on span "Trending" at bounding box center [115, 31] width 22 height 8
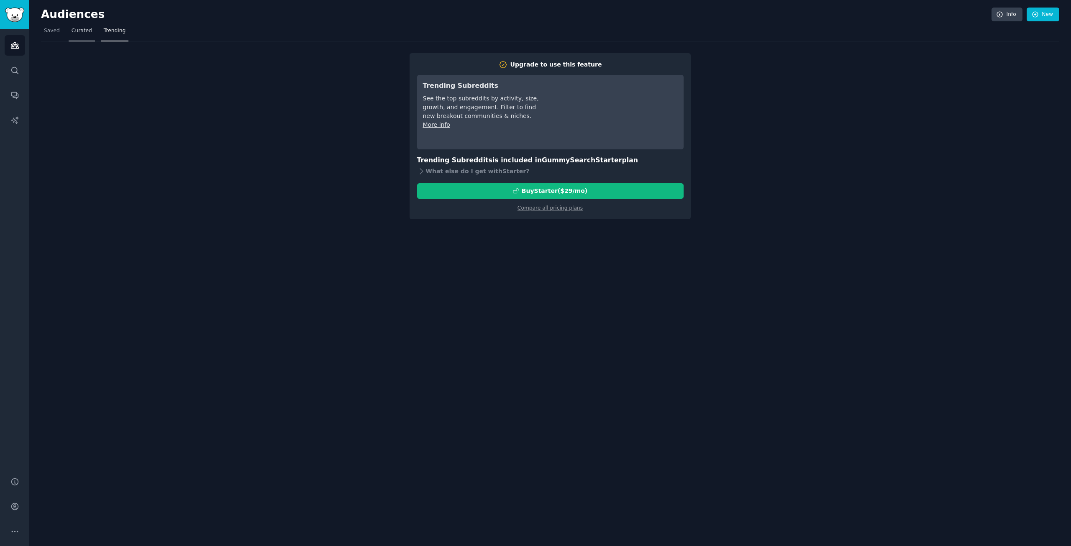
click at [69, 33] on link "Curated" at bounding box center [82, 32] width 26 height 17
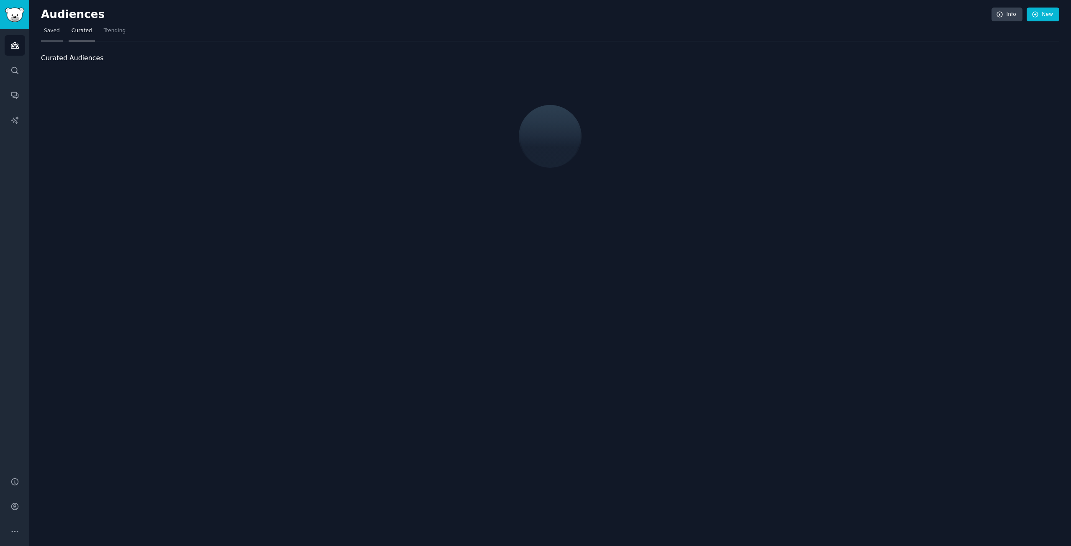
click at [52, 33] on span "Saved" at bounding box center [52, 31] width 16 height 8
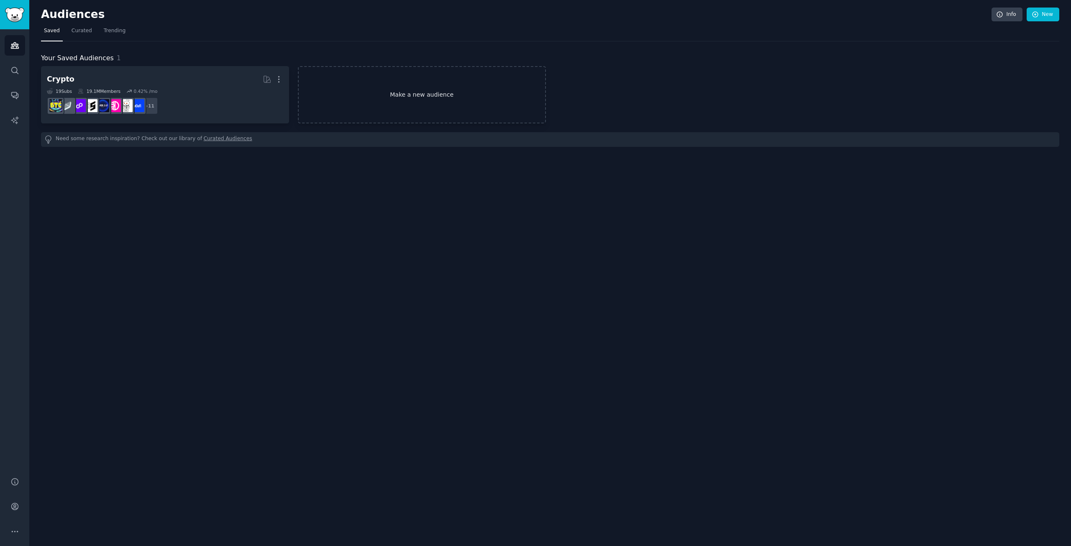
click at [383, 74] on link "Make a new audience" at bounding box center [422, 94] width 248 height 57
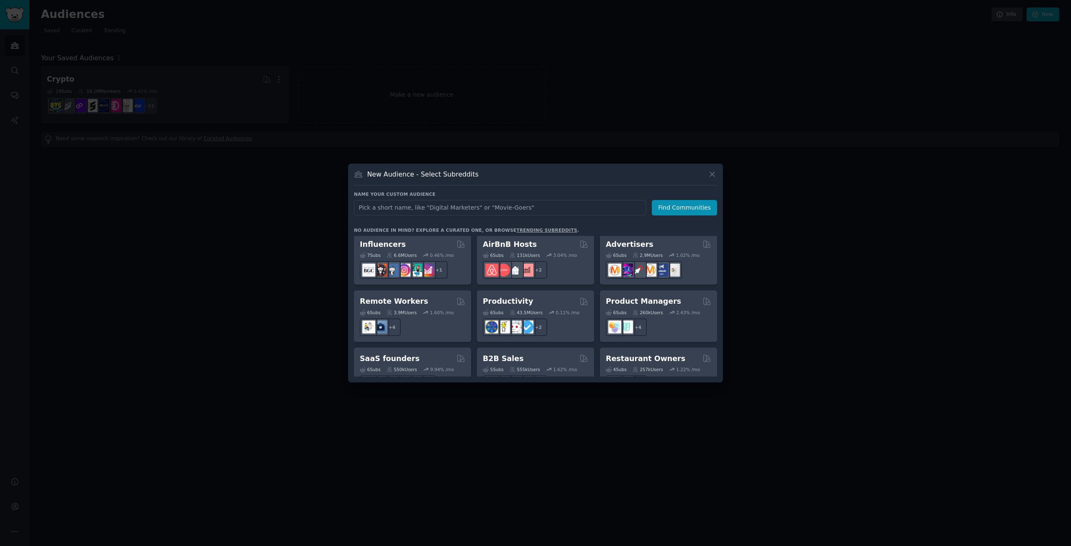
scroll to position [586, 0]
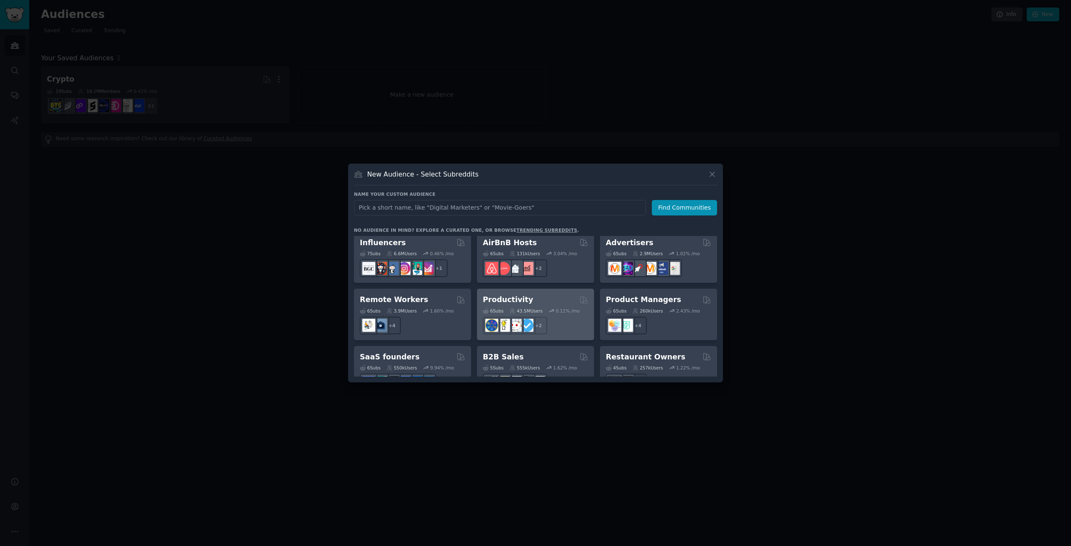
click at [570, 294] on div "Productivity" at bounding box center [535, 299] width 105 height 10
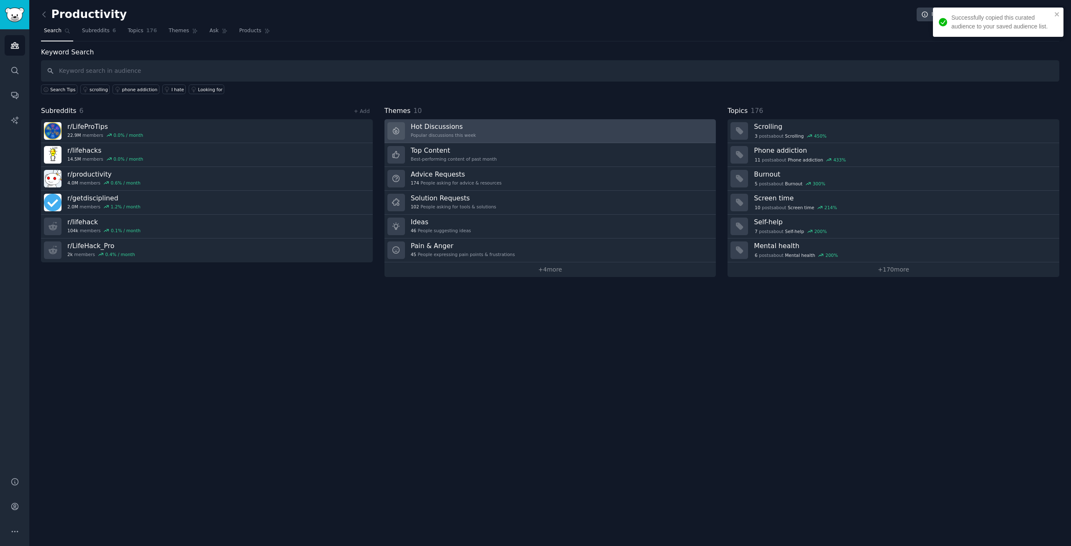
click at [456, 136] on div "Popular discussions this week" at bounding box center [443, 135] width 65 height 6
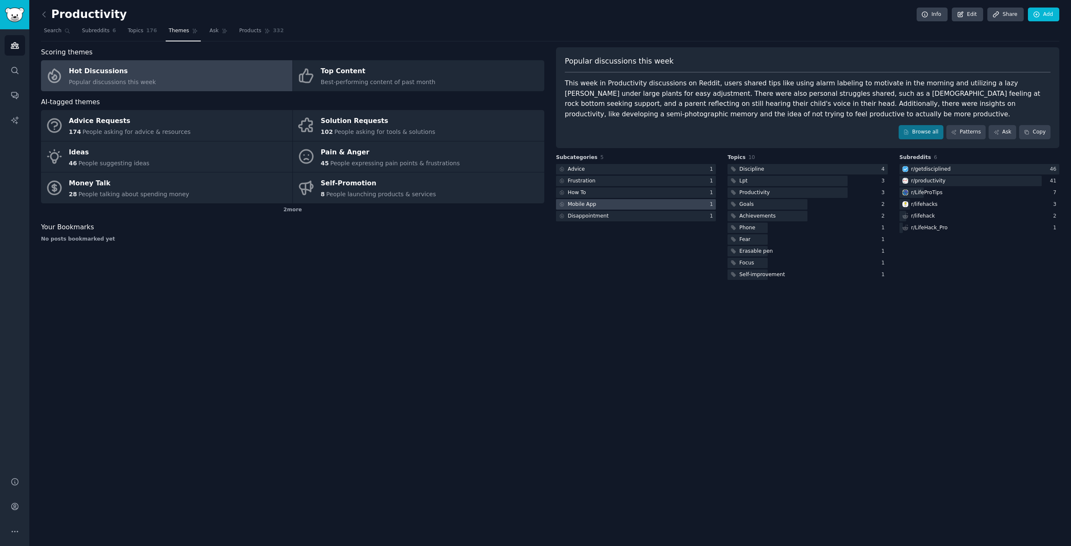
click at [607, 206] on div at bounding box center [636, 204] width 160 height 10
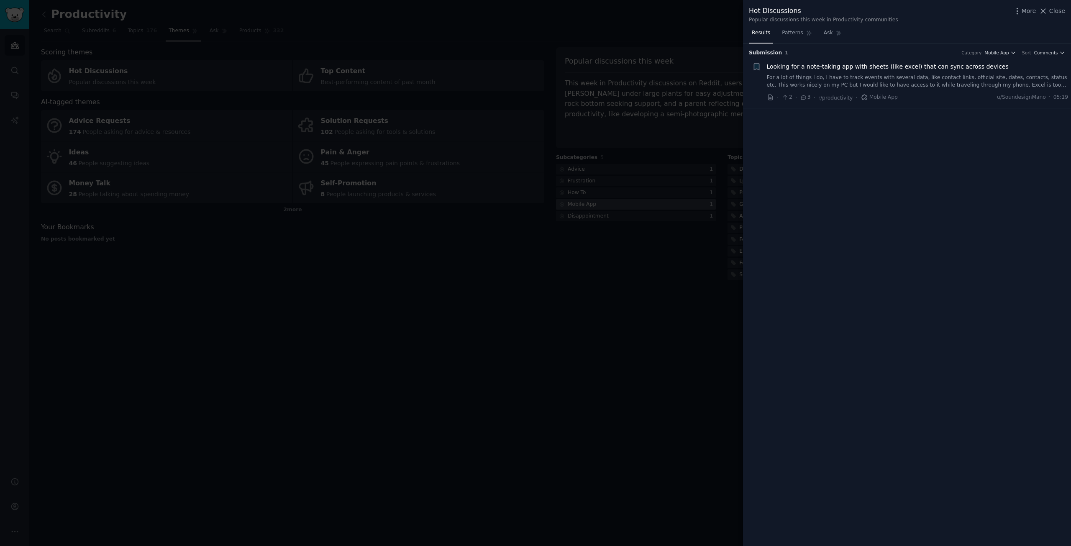
click at [607, 206] on div at bounding box center [535, 273] width 1071 height 546
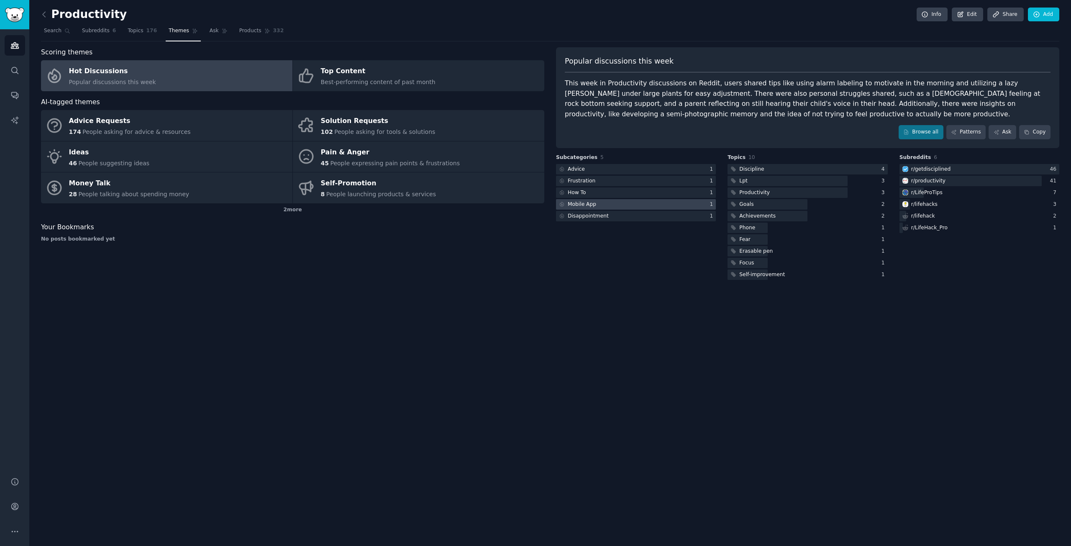
click at [594, 204] on div "Mobile App" at bounding box center [582, 205] width 28 height 8
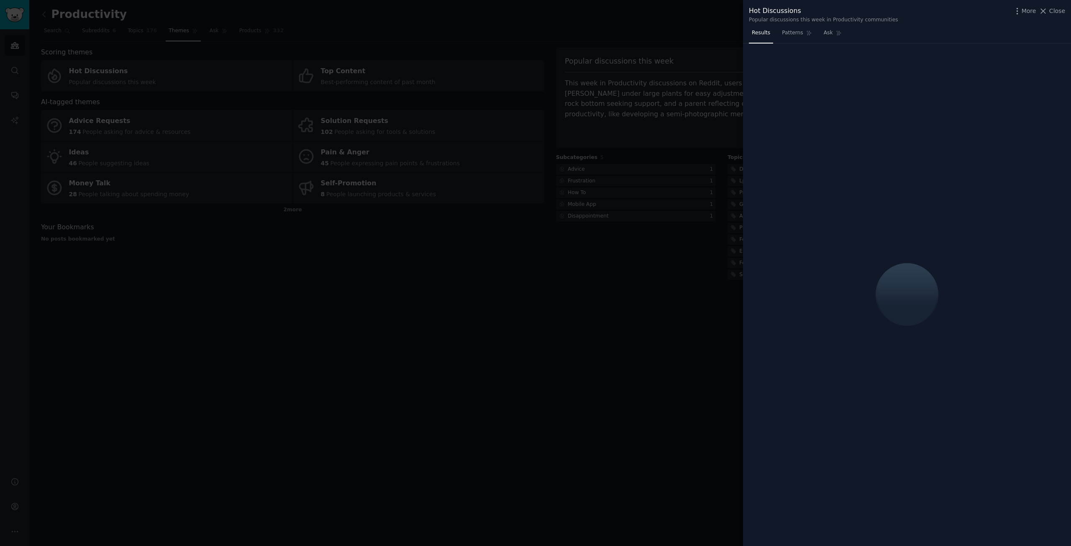
drag, startPoint x: 594, startPoint y: 200, endPoint x: 722, endPoint y: 124, distance: 148.9
click at [594, 200] on div at bounding box center [535, 273] width 1071 height 546
click at [596, 187] on div at bounding box center [535, 273] width 1071 height 546
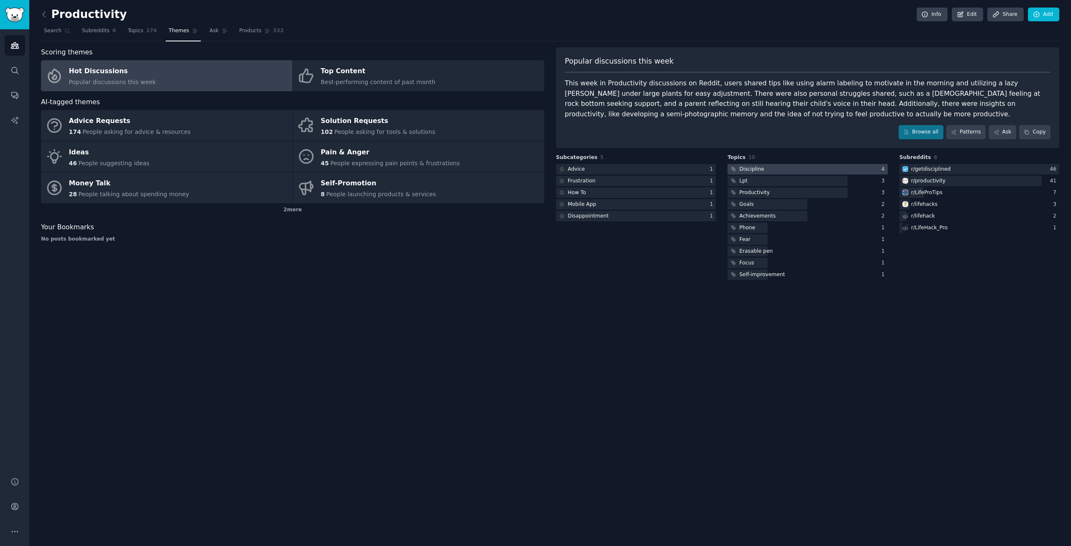
click at [767, 169] on div at bounding box center [807, 169] width 160 height 10
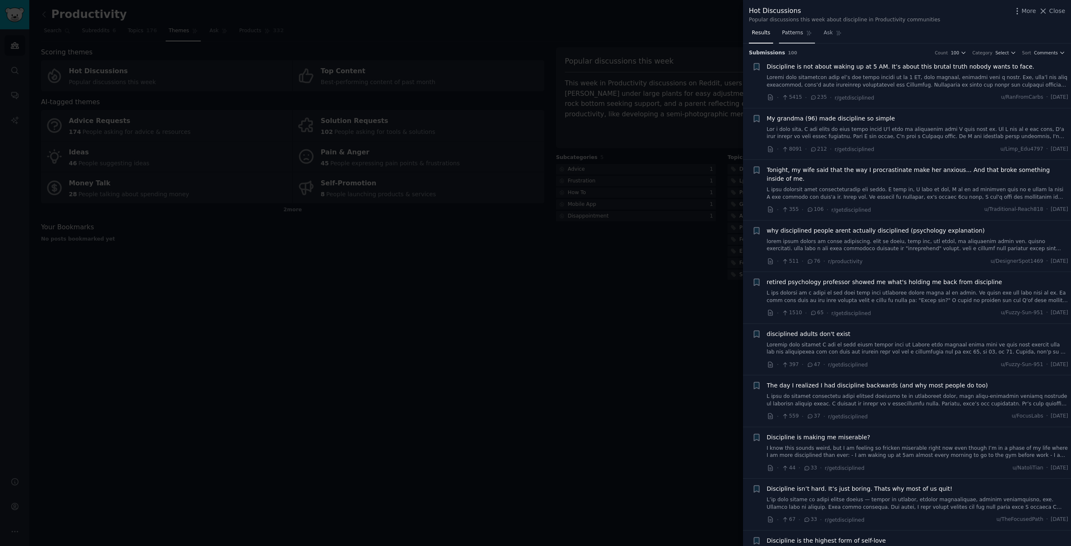
click at [797, 37] on link "Patterns" at bounding box center [797, 34] width 36 height 17
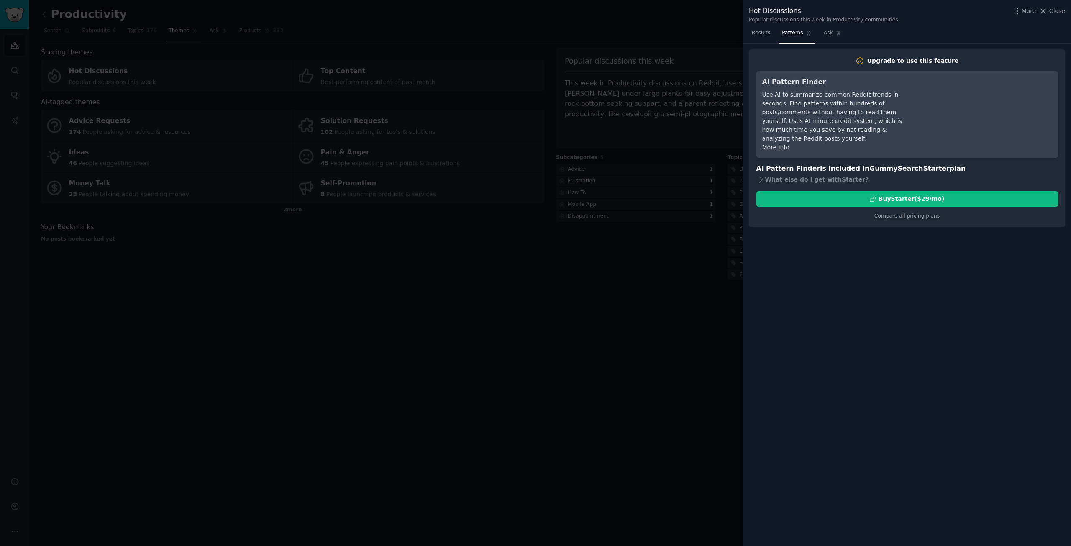
click at [568, 298] on div at bounding box center [535, 273] width 1071 height 546
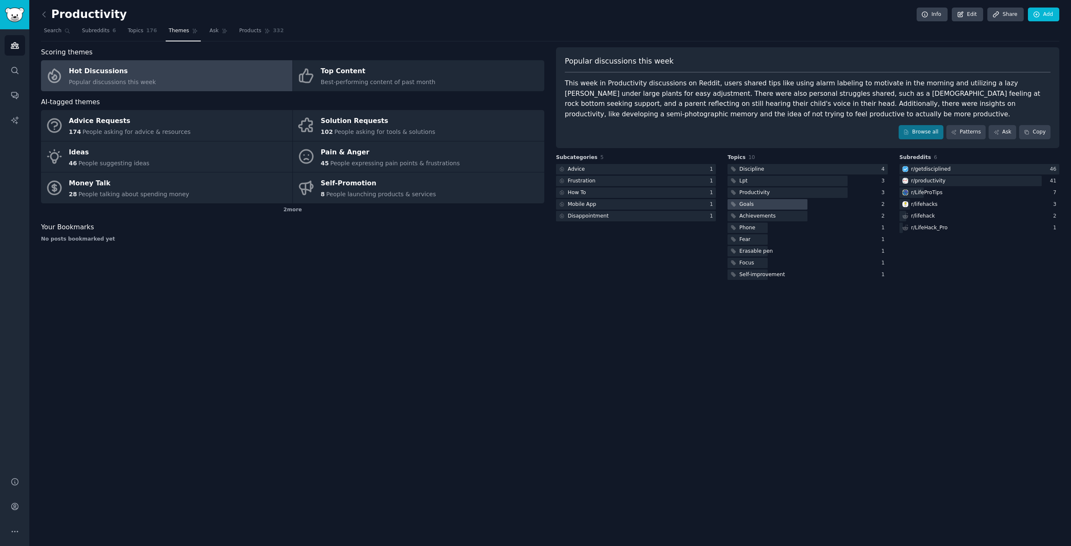
click at [775, 204] on div at bounding box center [767, 204] width 80 height 10
